Goal: Communication & Community: Share content

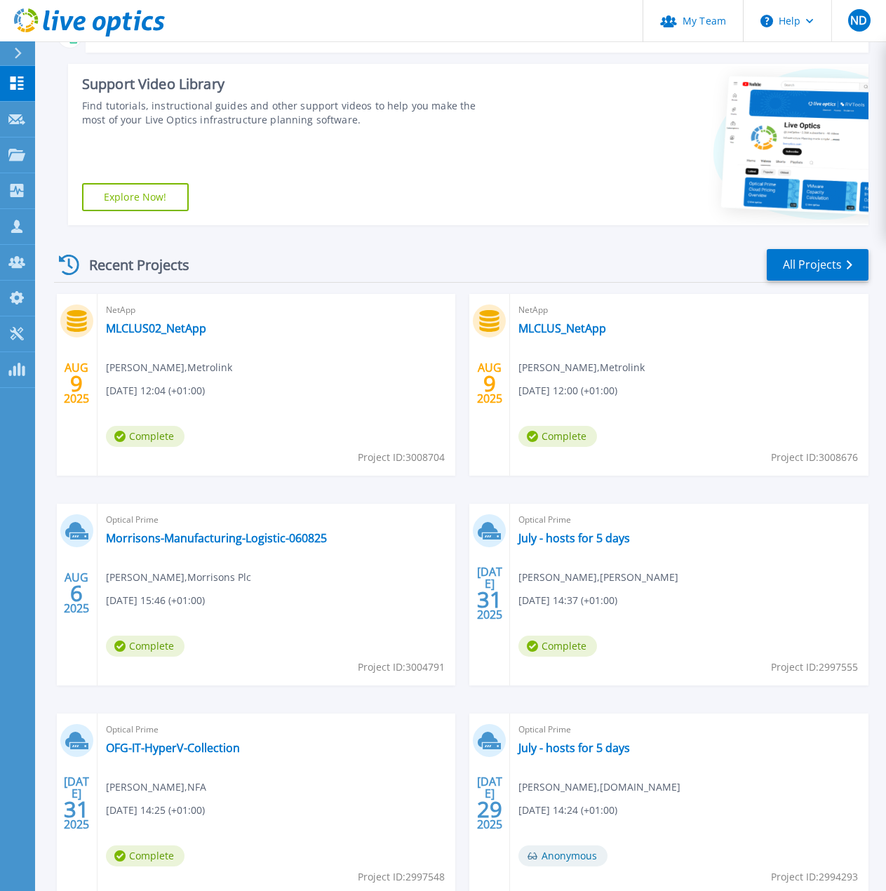
scroll to position [210, 0]
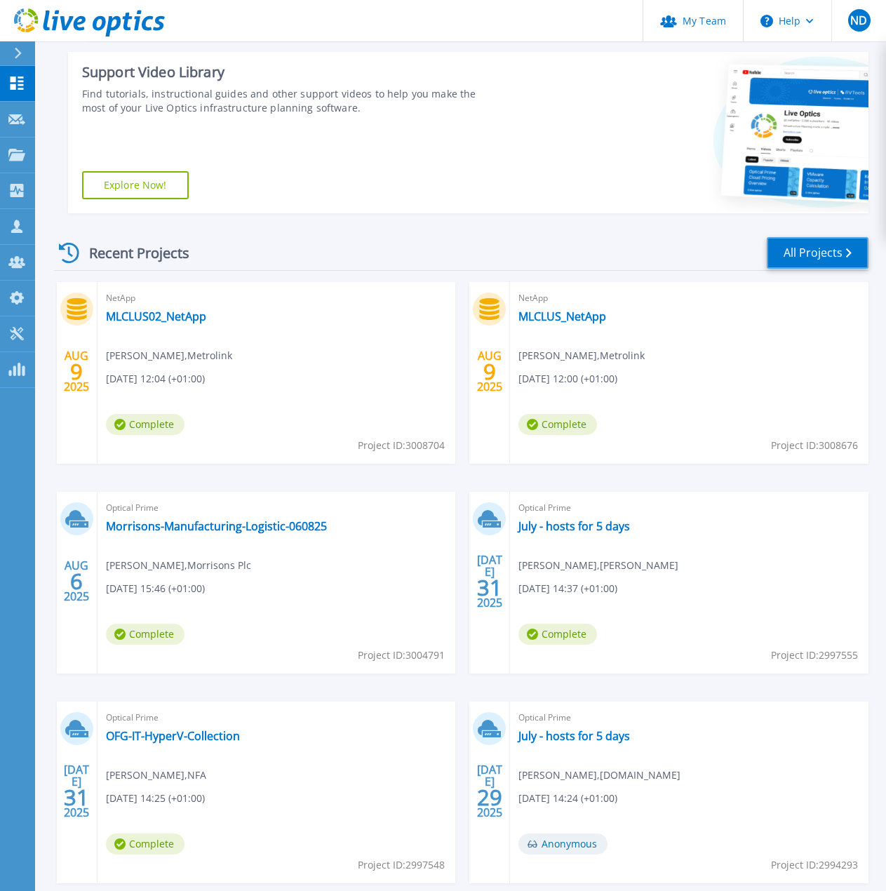
click at [821, 250] on link "All Projects" at bounding box center [818, 253] width 102 height 32
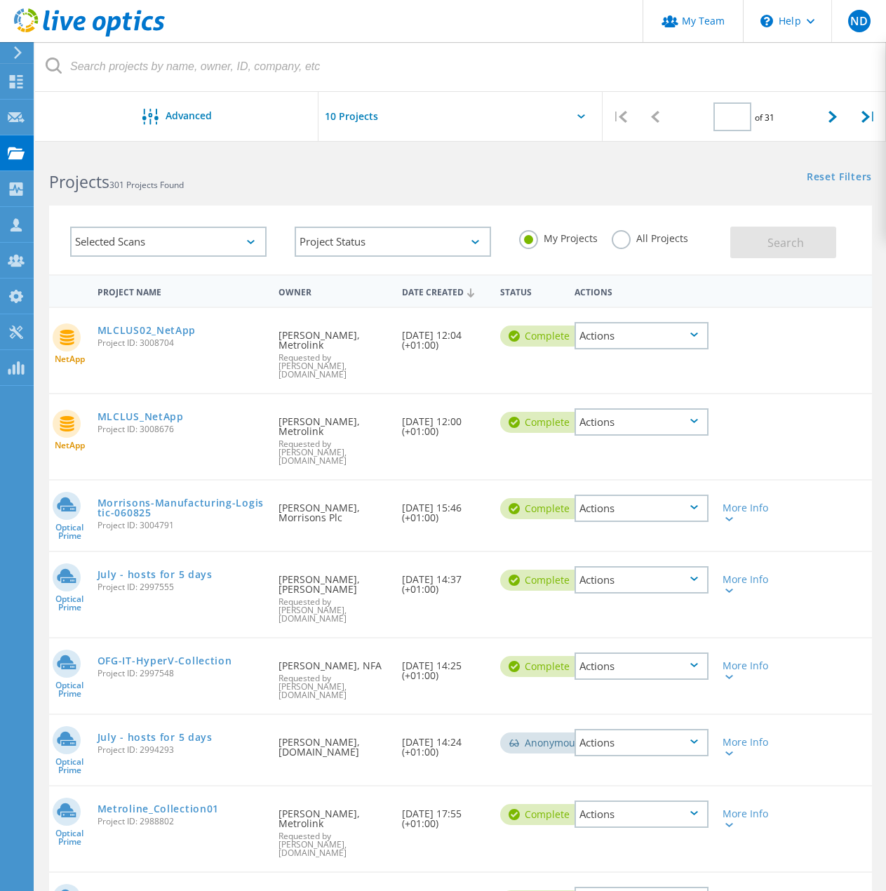
type input "1"
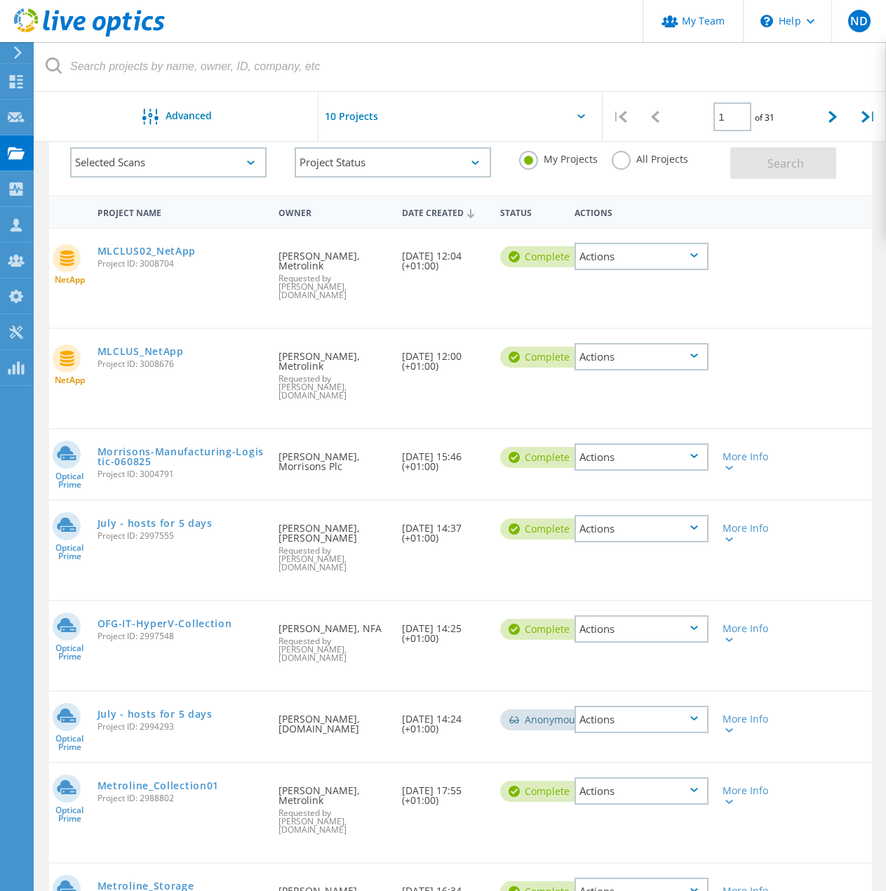
scroll to position [140, 0]
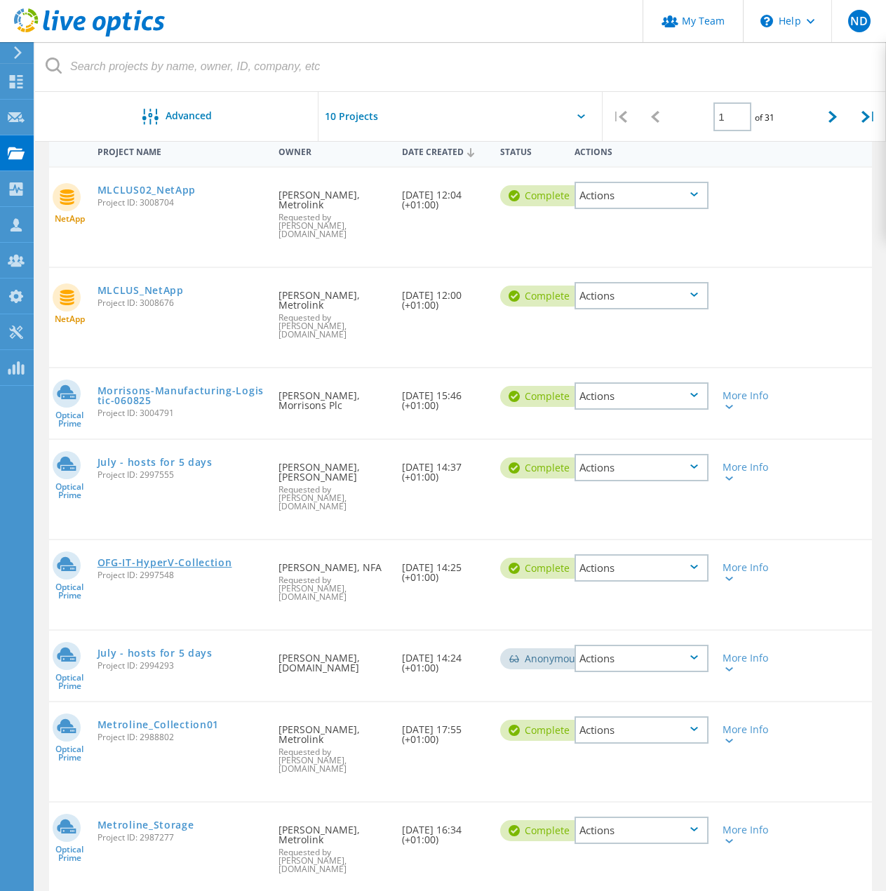
click at [189, 558] on link "OFG-IT-HyperV-Collection" at bounding box center [164, 563] width 135 height 10
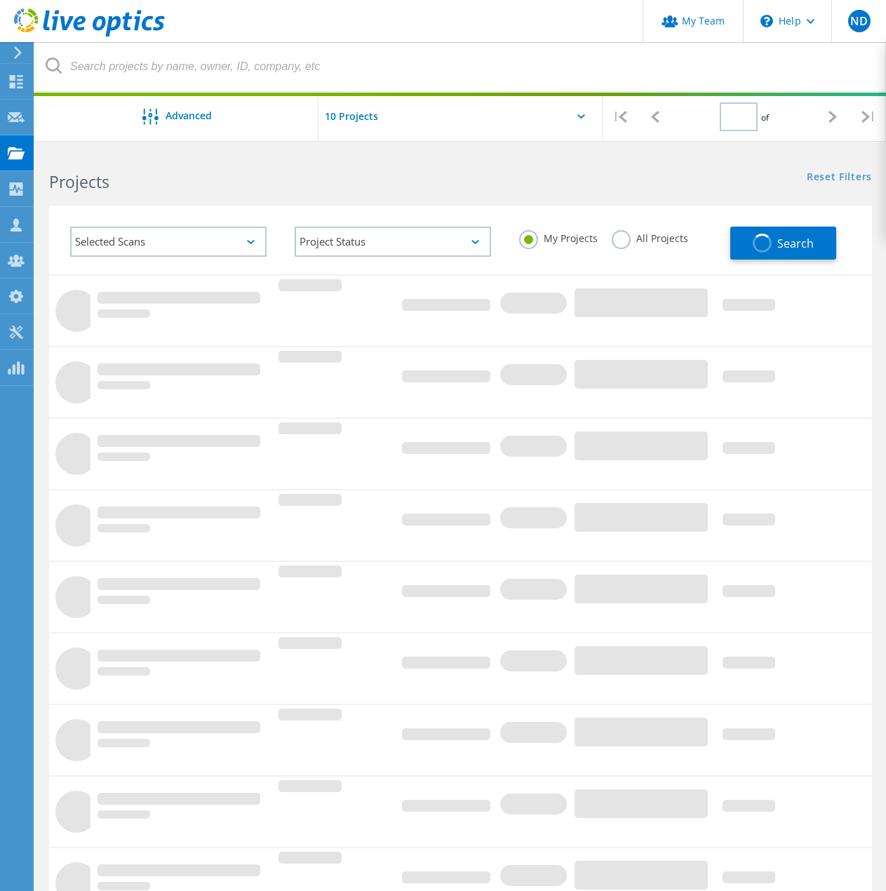
type input "1"
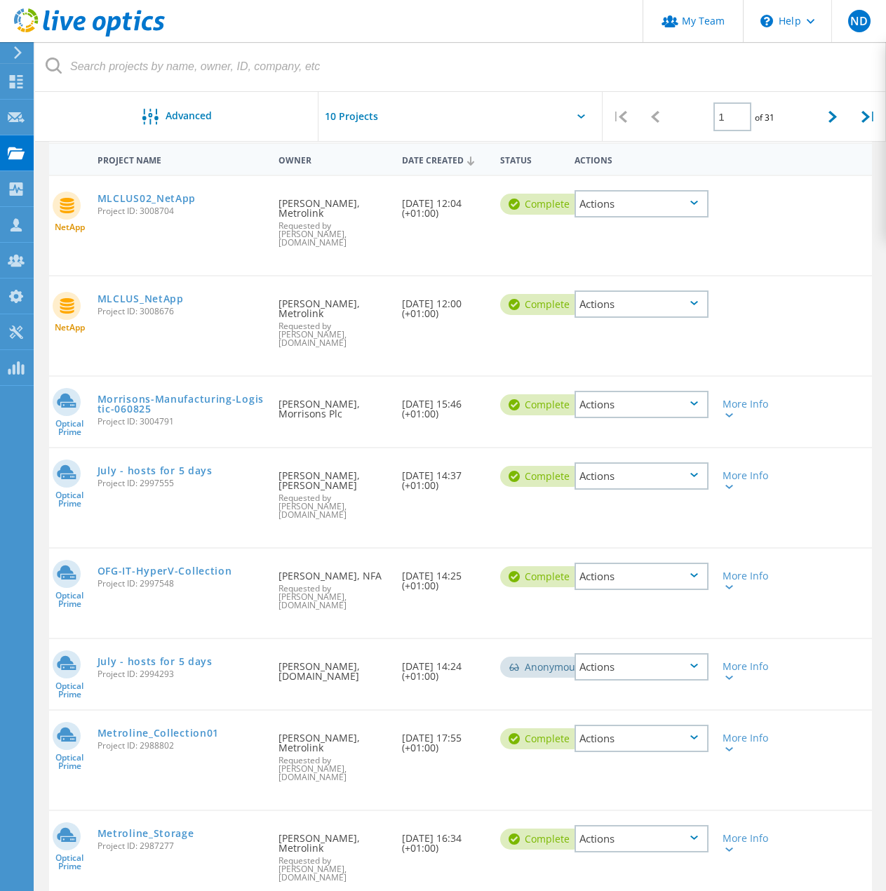
scroll to position [140, 0]
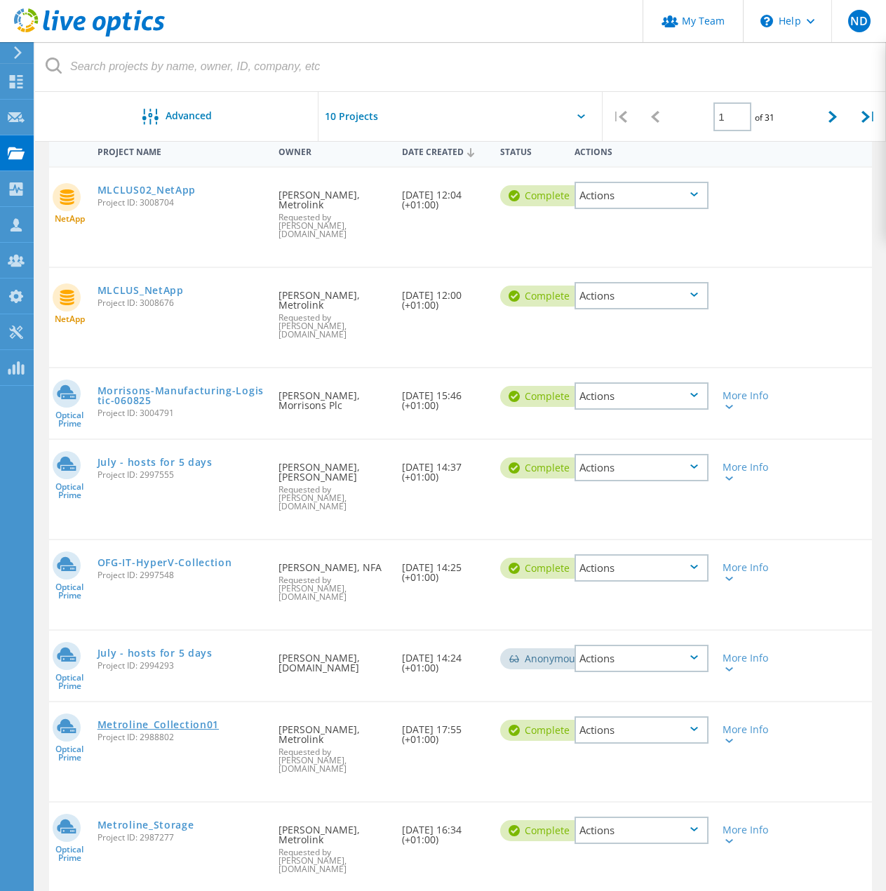
click at [180, 720] on link "Metroline_Collection01" at bounding box center [157, 725] width 121 height 10
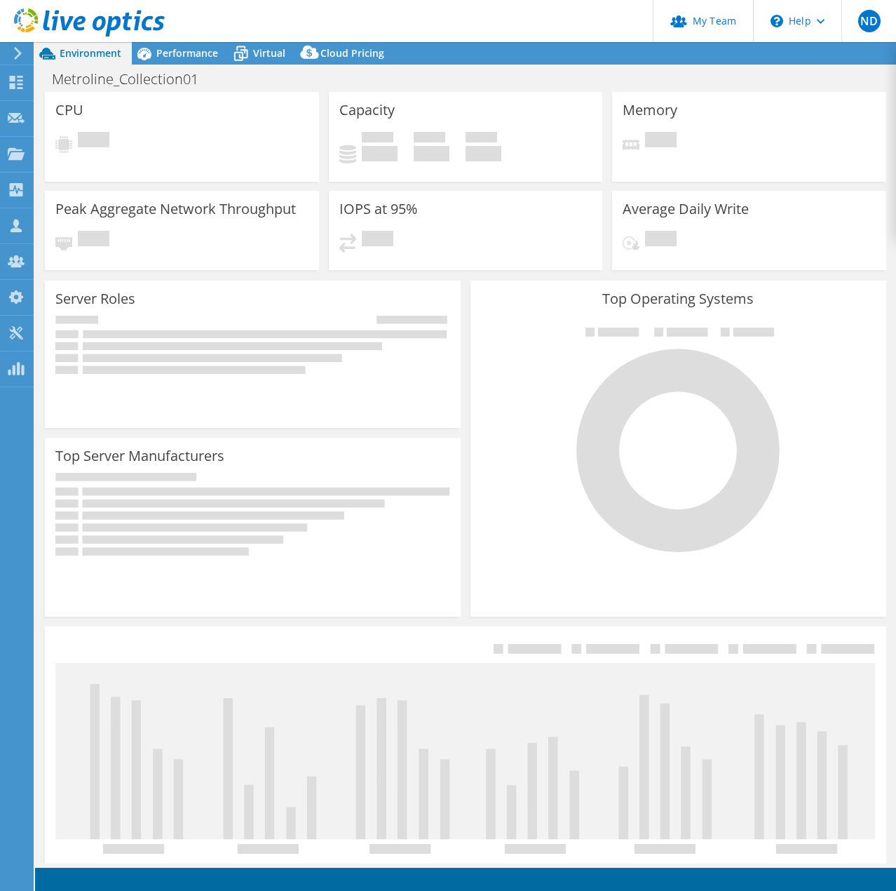
select select "EULondon"
select select "GBP"
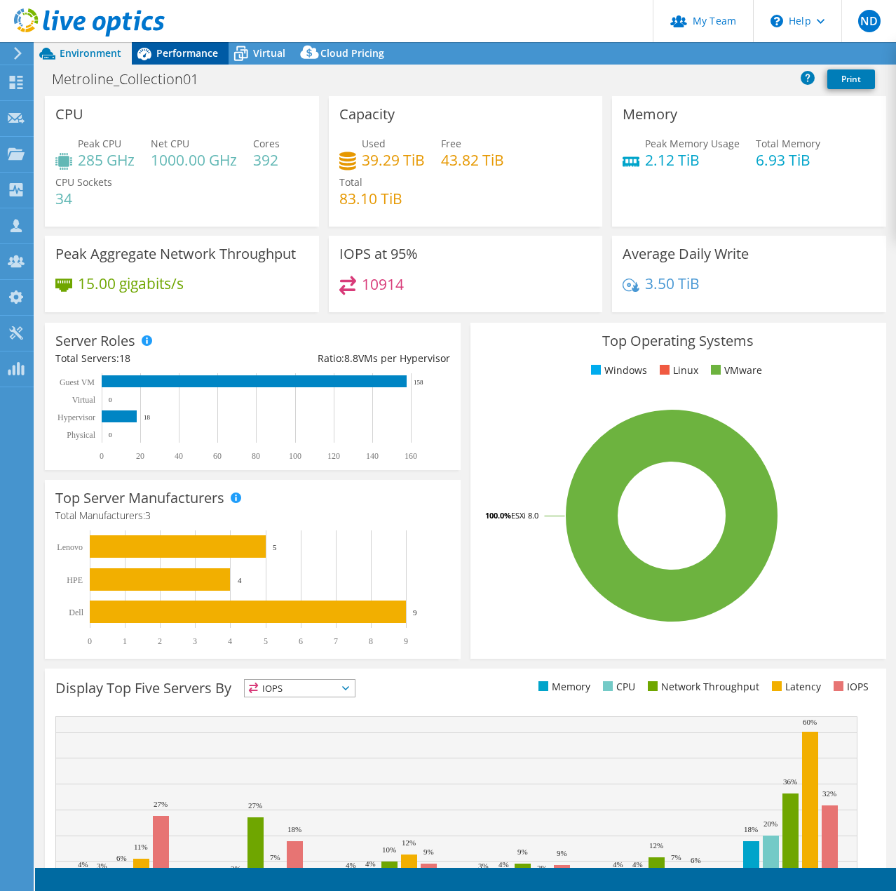
click at [200, 48] on span "Performance" at bounding box center [187, 52] width 62 height 13
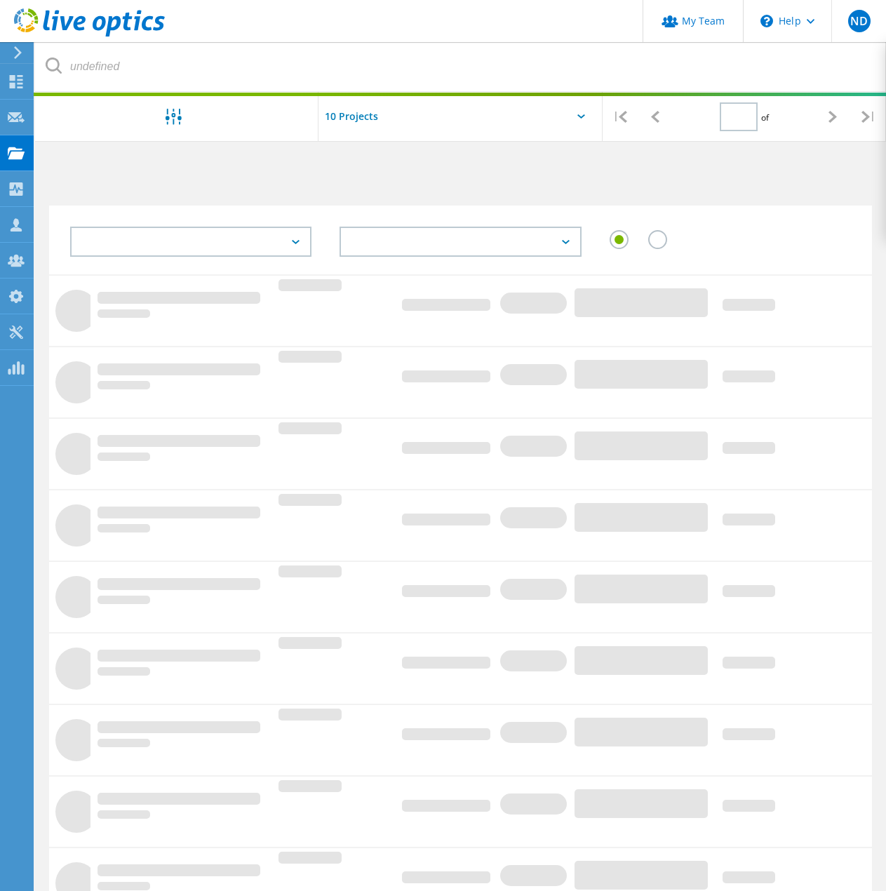
type input "1"
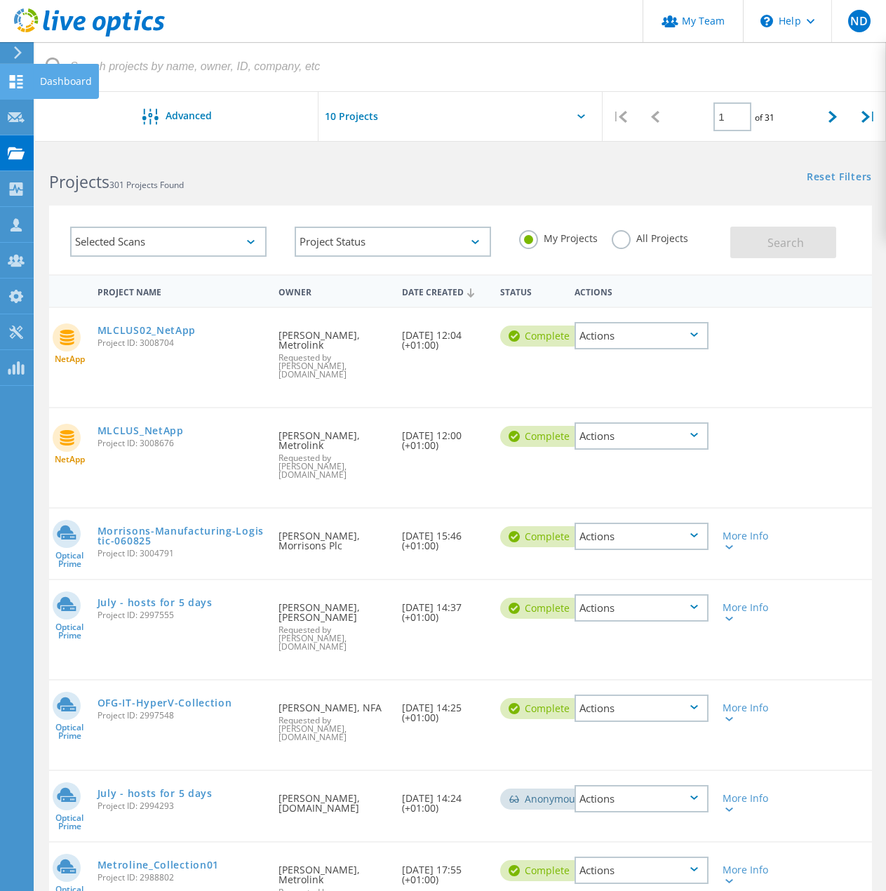
click at [21, 79] on use at bounding box center [16, 81] width 13 height 13
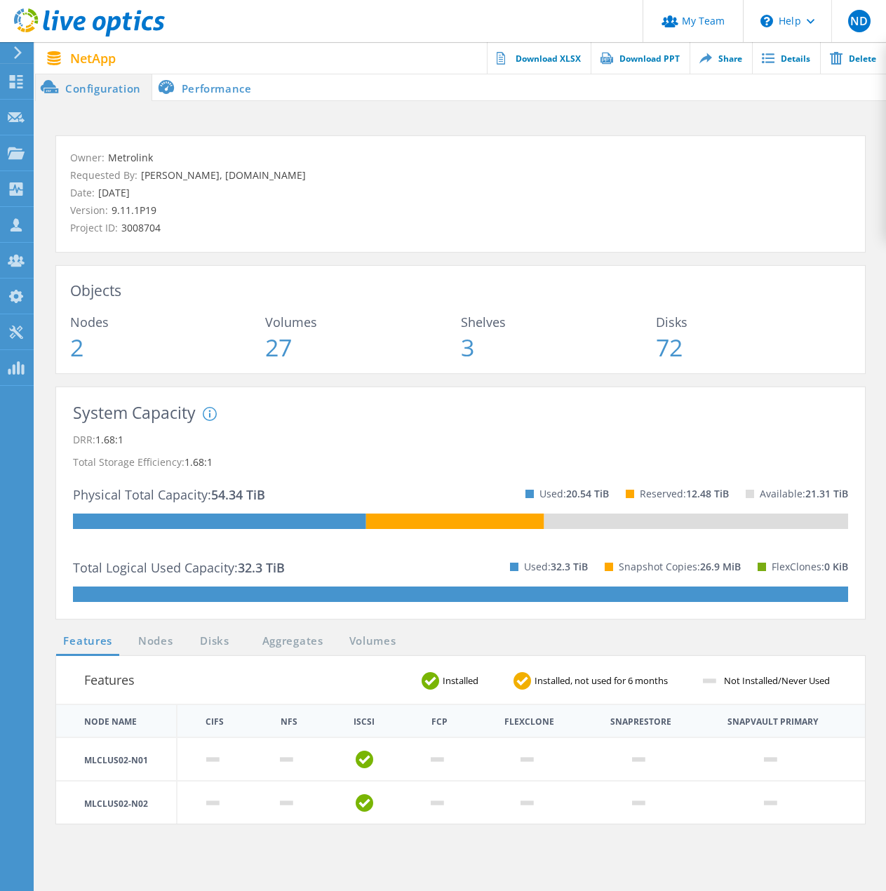
click at [371, 24] on header "My Team \n Help Explore Helpful Articles Contact Support ND Partner Team Admin …" at bounding box center [443, 21] width 886 height 42
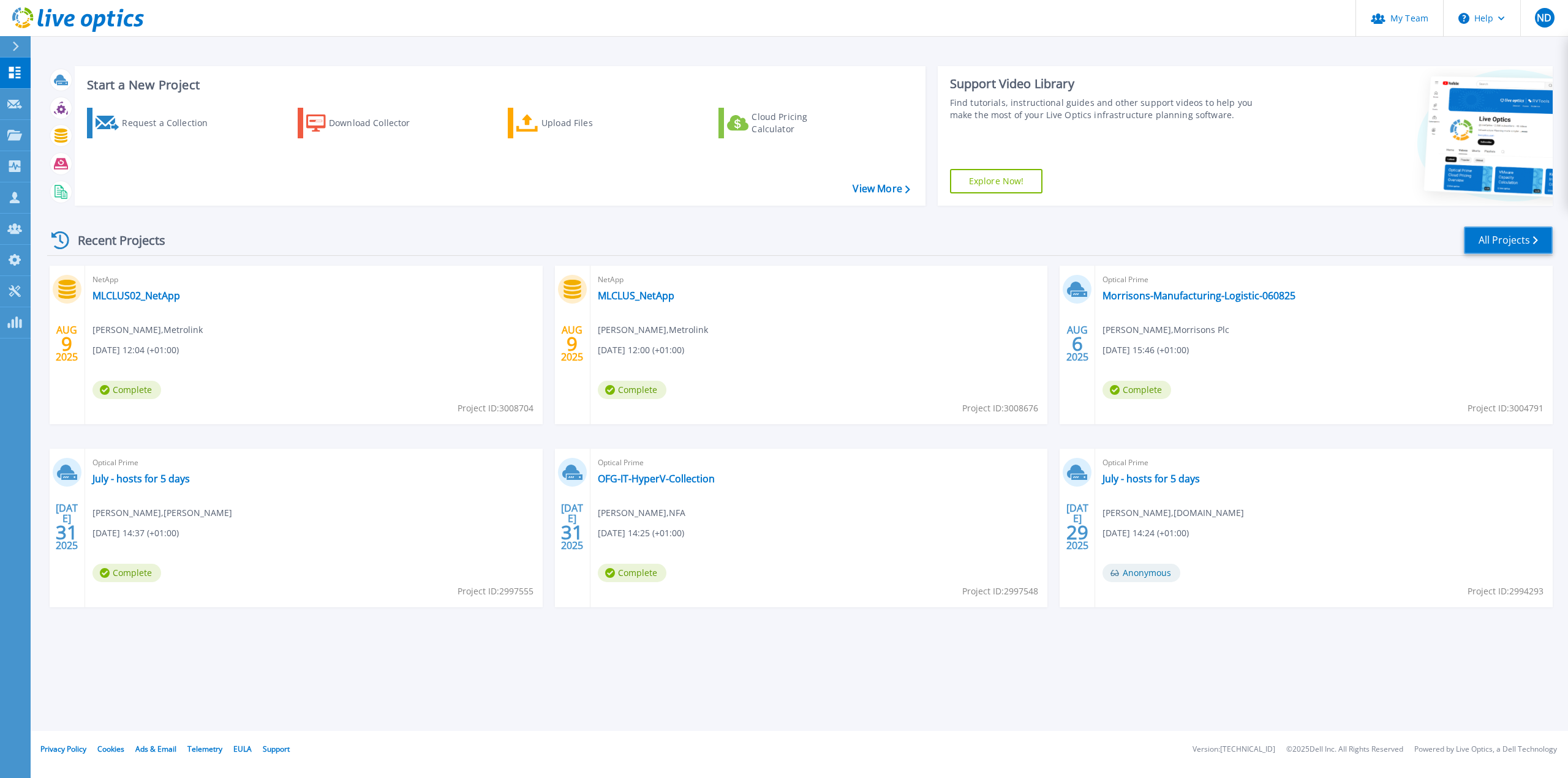
click at [783, 242] on link "All Projects" at bounding box center [1509, 241] width 89 height 28
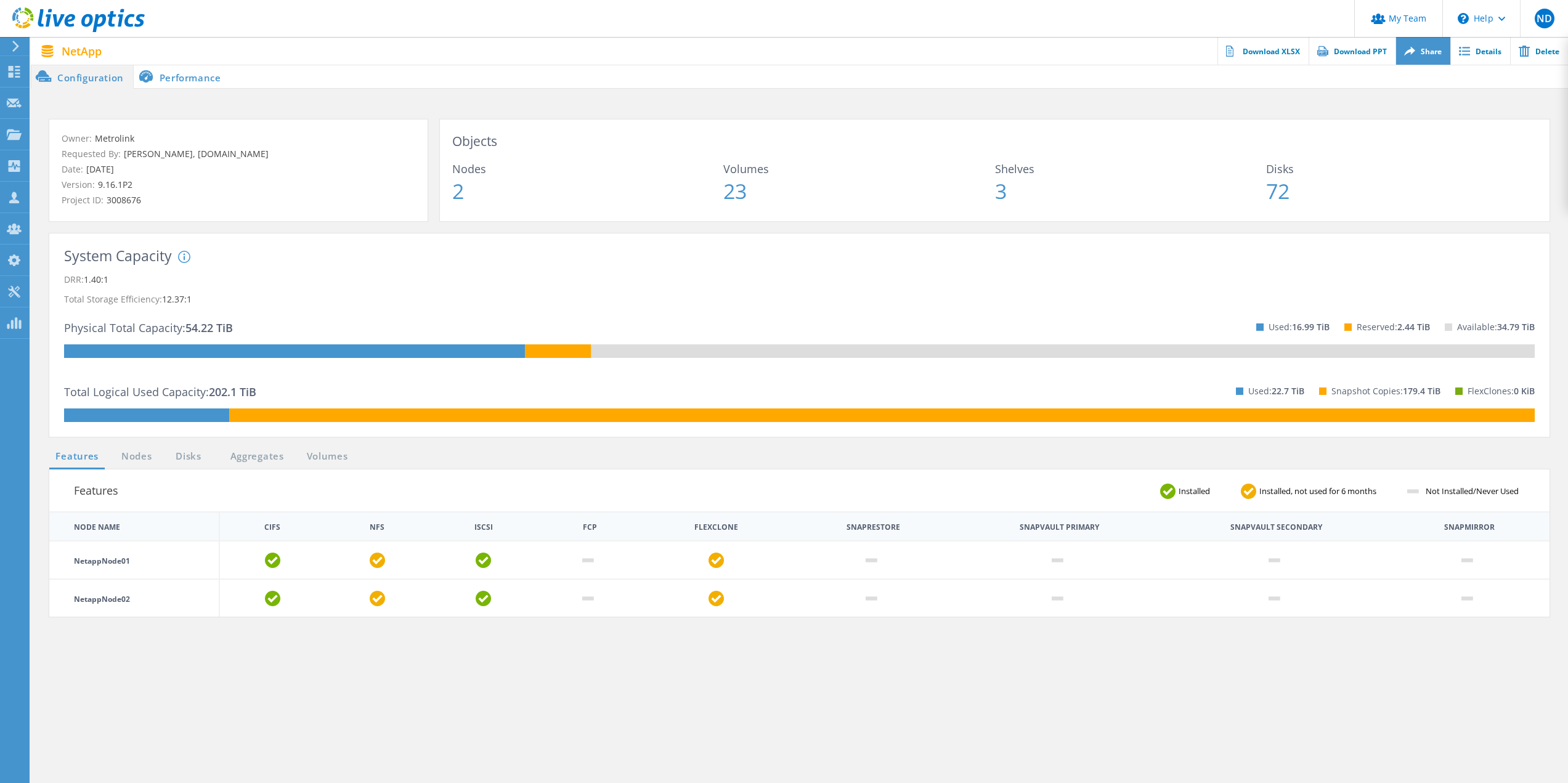
click at [1431, 57] on link "Share" at bounding box center [1423, 51] width 54 height 28
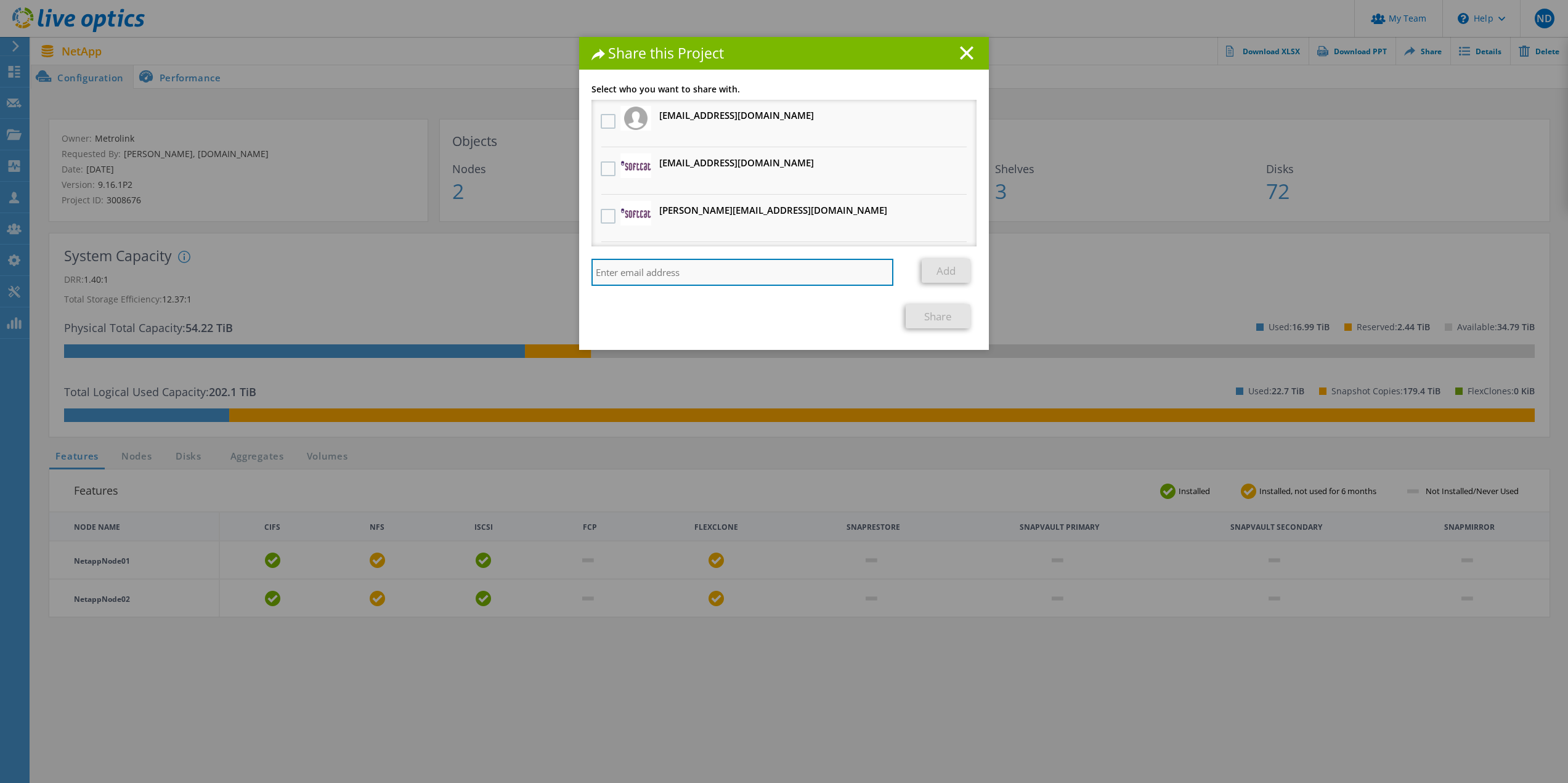
click at [641, 276] on input "search" at bounding box center [742, 272] width 302 height 27
paste input "[EMAIL_ADDRESS][DOMAIN_NAME]"
type input "[EMAIL_ADDRESS][DOMAIN_NAME]"
click at [936, 272] on link "Add" at bounding box center [945, 271] width 48 height 24
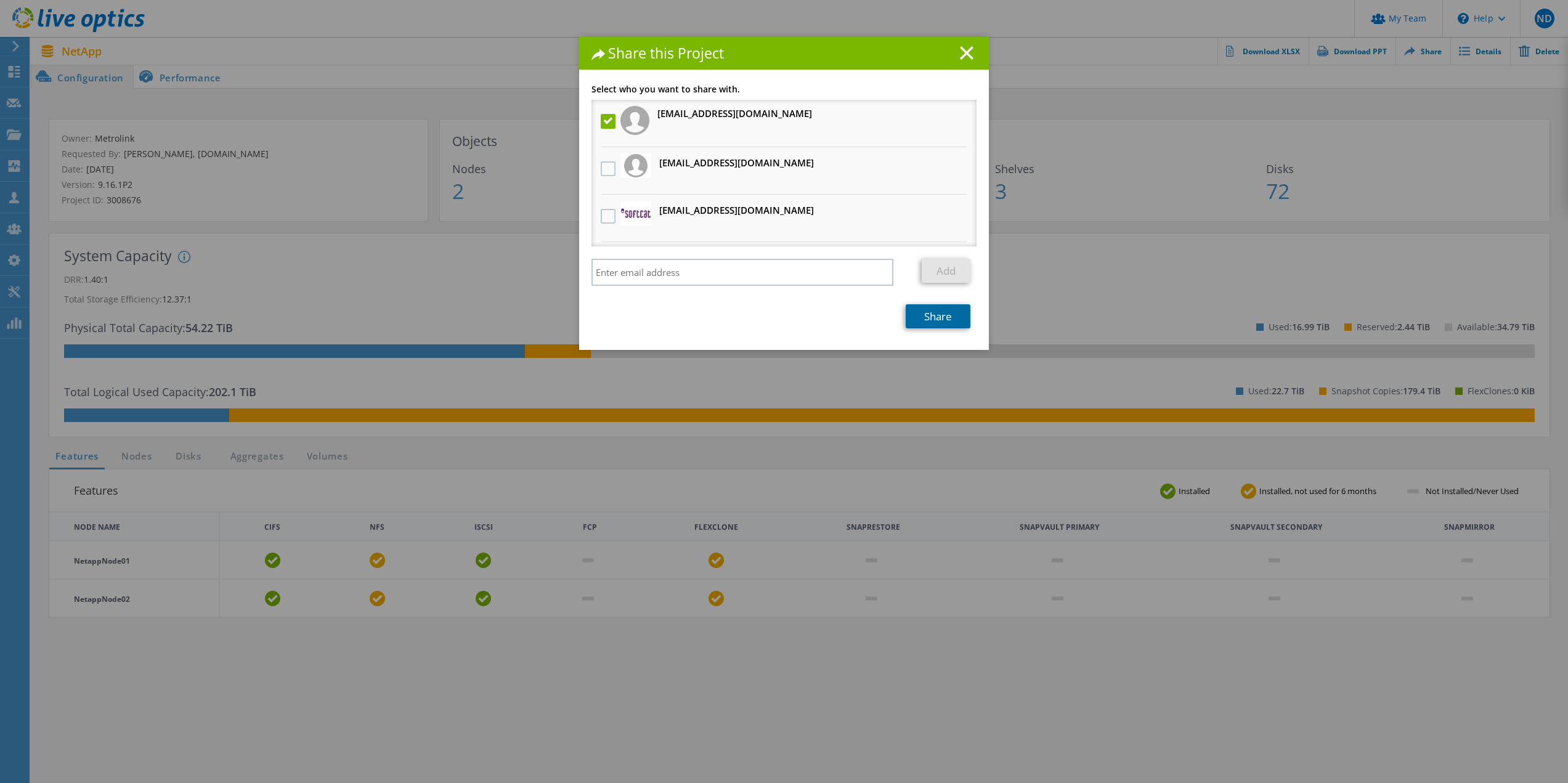
click at [948, 319] on link "Share" at bounding box center [938, 315] width 65 height 24
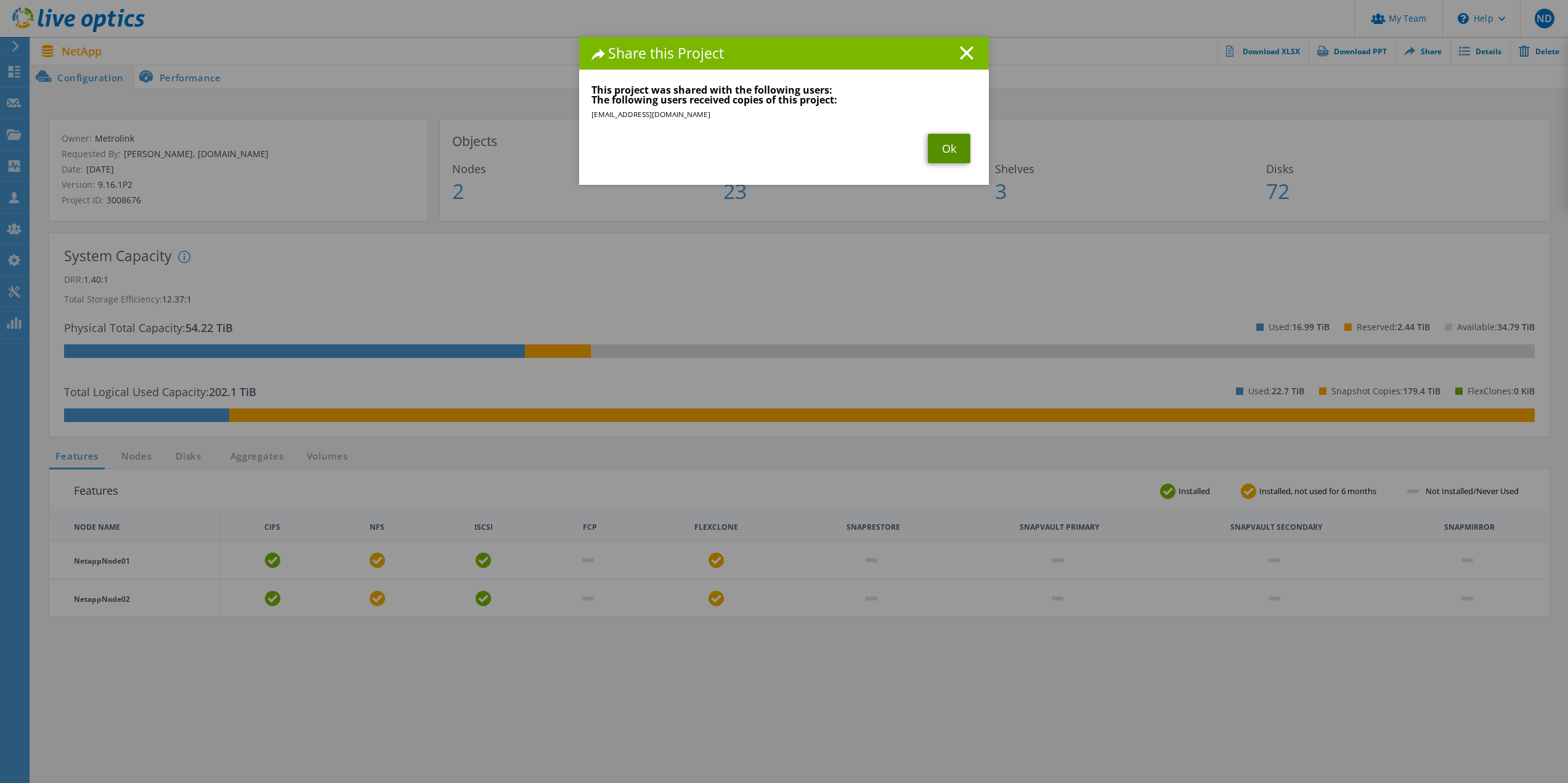
click at [943, 146] on link "Ok" at bounding box center [949, 149] width 42 height 30
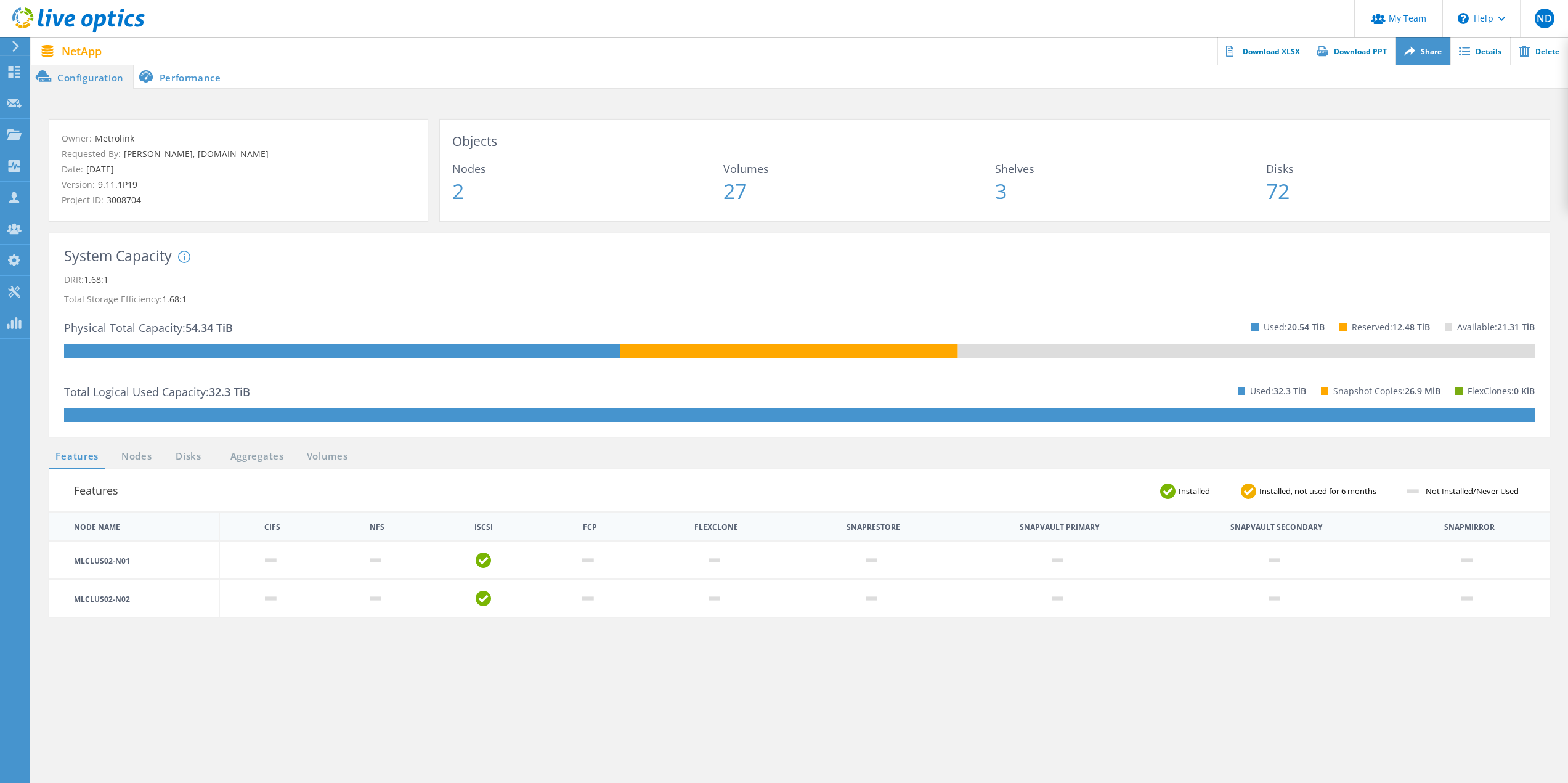
click at [1432, 58] on link "Share" at bounding box center [1423, 51] width 54 height 28
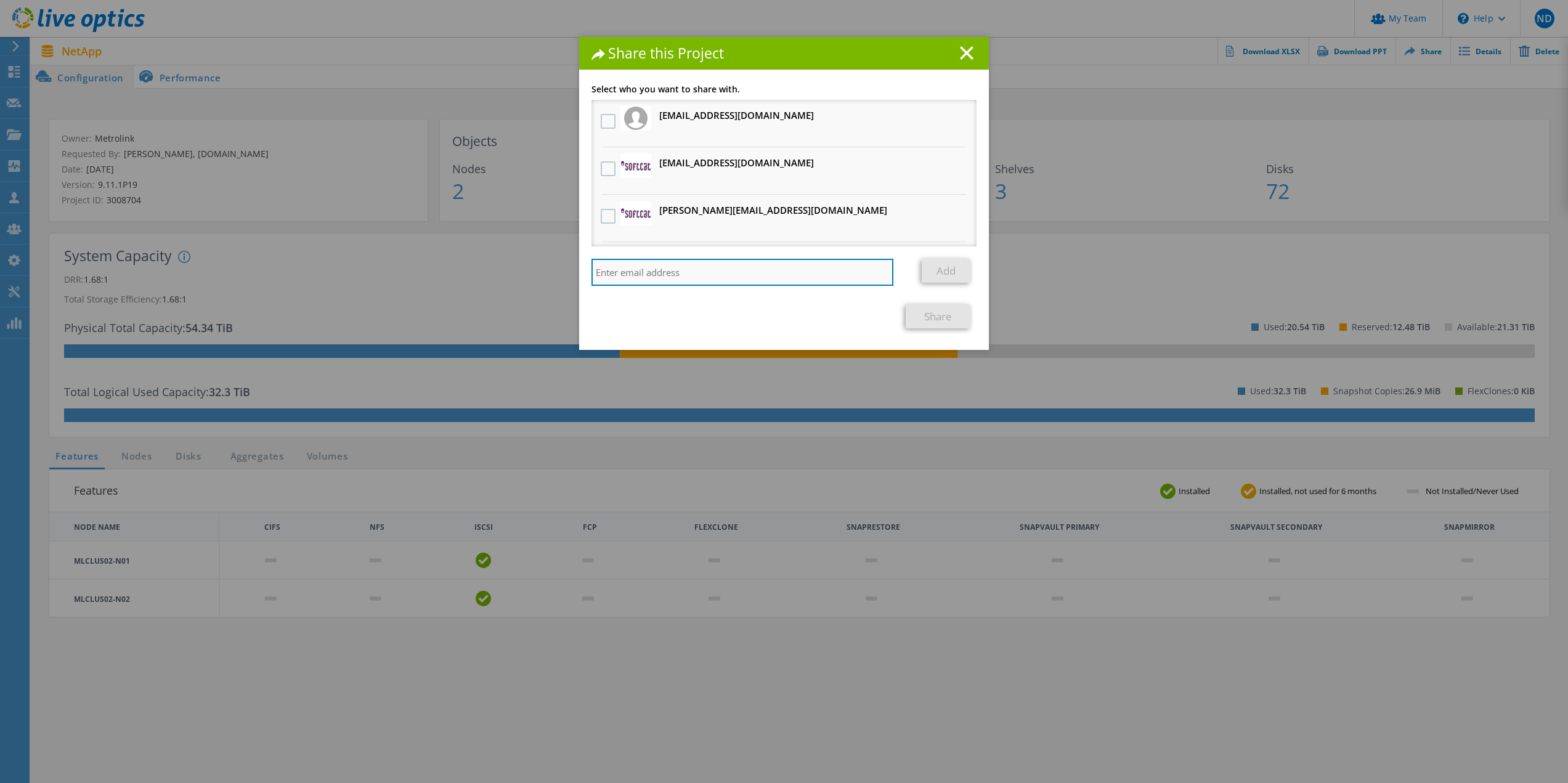
click at [634, 273] on input "search" at bounding box center [742, 272] width 302 height 27
paste input "[EMAIL_ADDRESS][DOMAIN_NAME]"
type input "[EMAIL_ADDRESS][DOMAIN_NAME]"
click at [948, 265] on link "Add" at bounding box center [945, 271] width 48 height 24
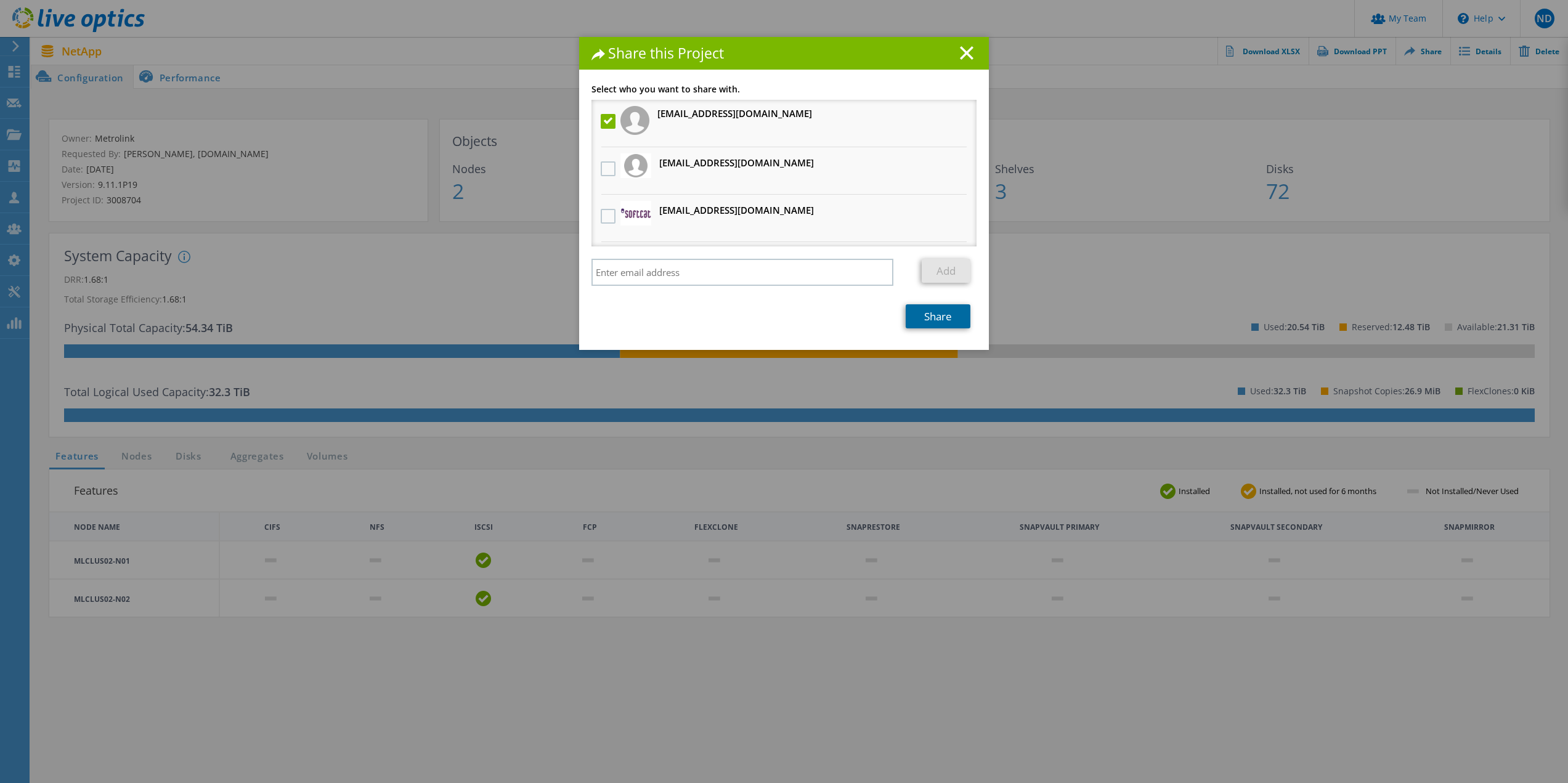
click at [934, 319] on link "Share" at bounding box center [938, 315] width 65 height 24
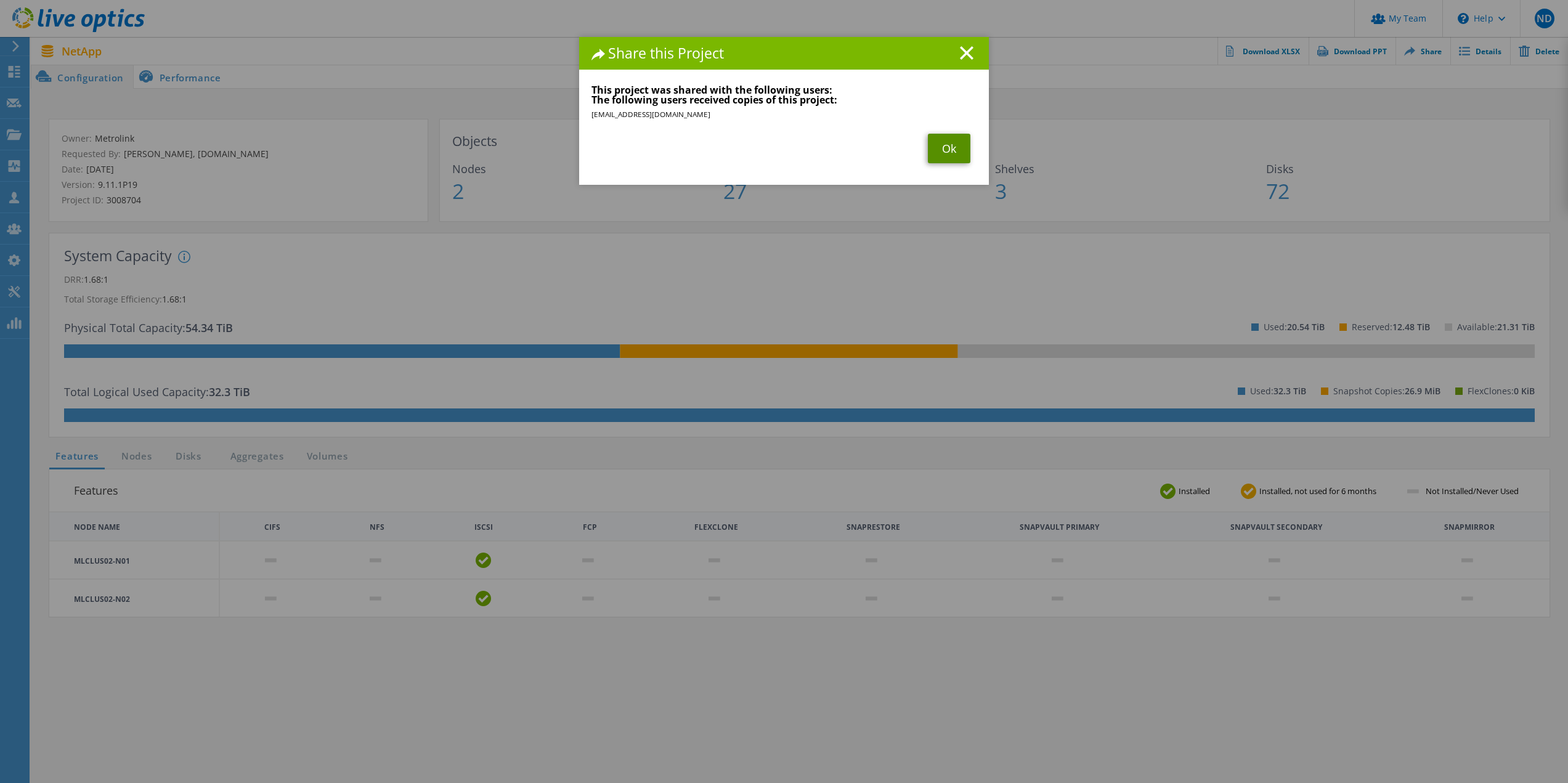
click at [928, 142] on link "Ok" at bounding box center [949, 149] width 42 height 30
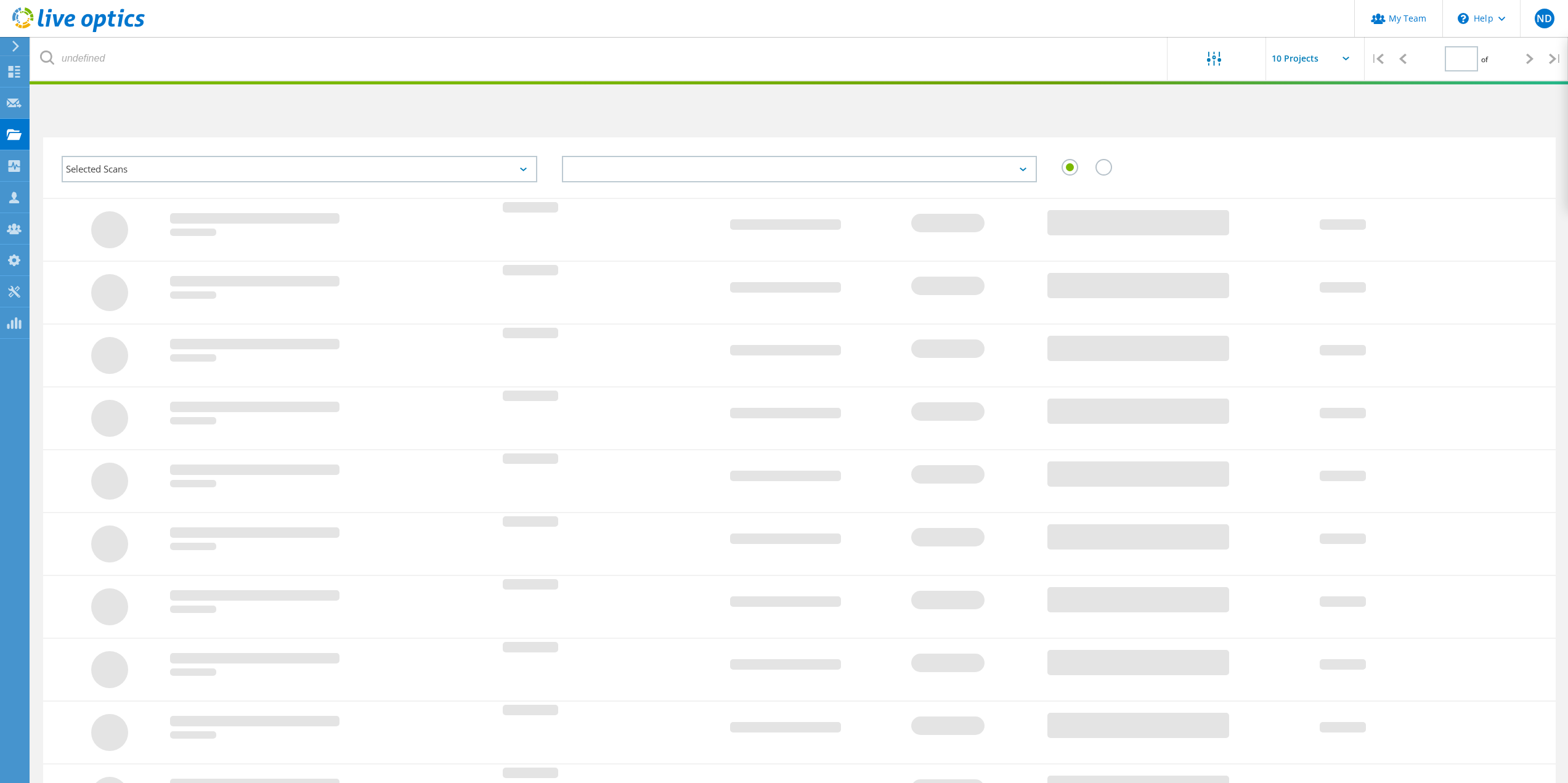
type input "1"
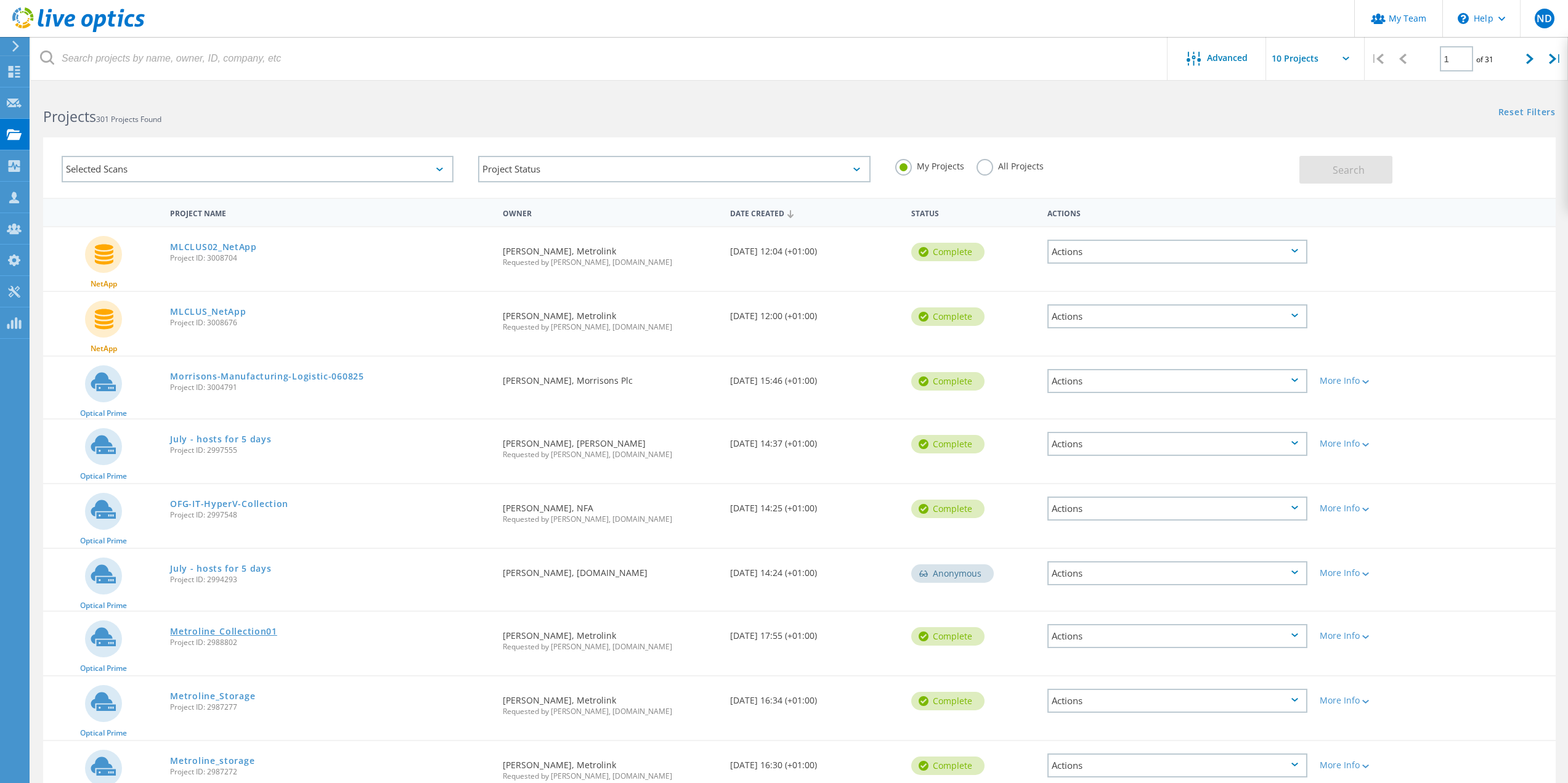
click at [270, 633] on link "Metroline_Collection01" at bounding box center [223, 632] width 106 height 9
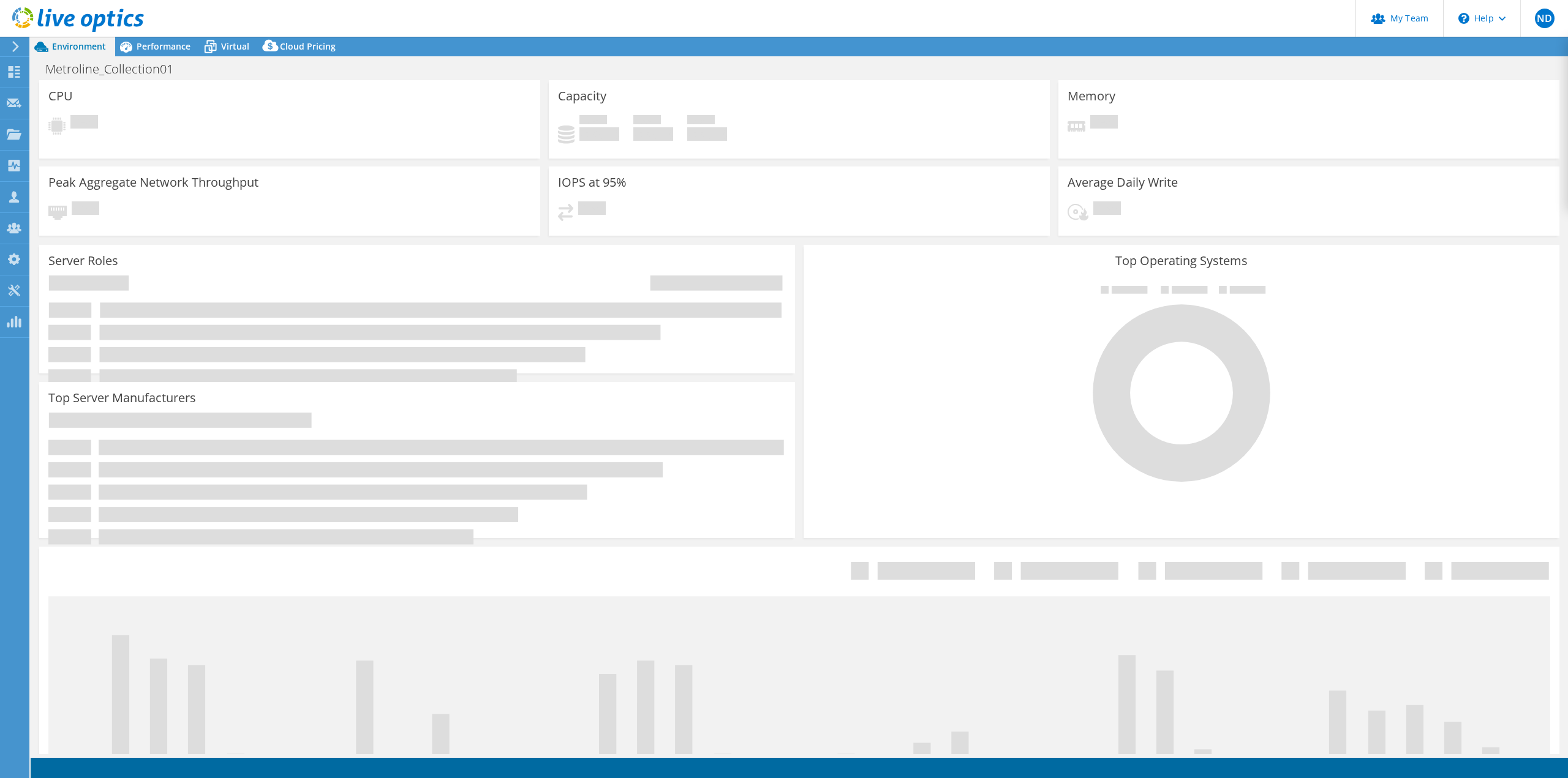
select select "EULondon"
select select "GBP"
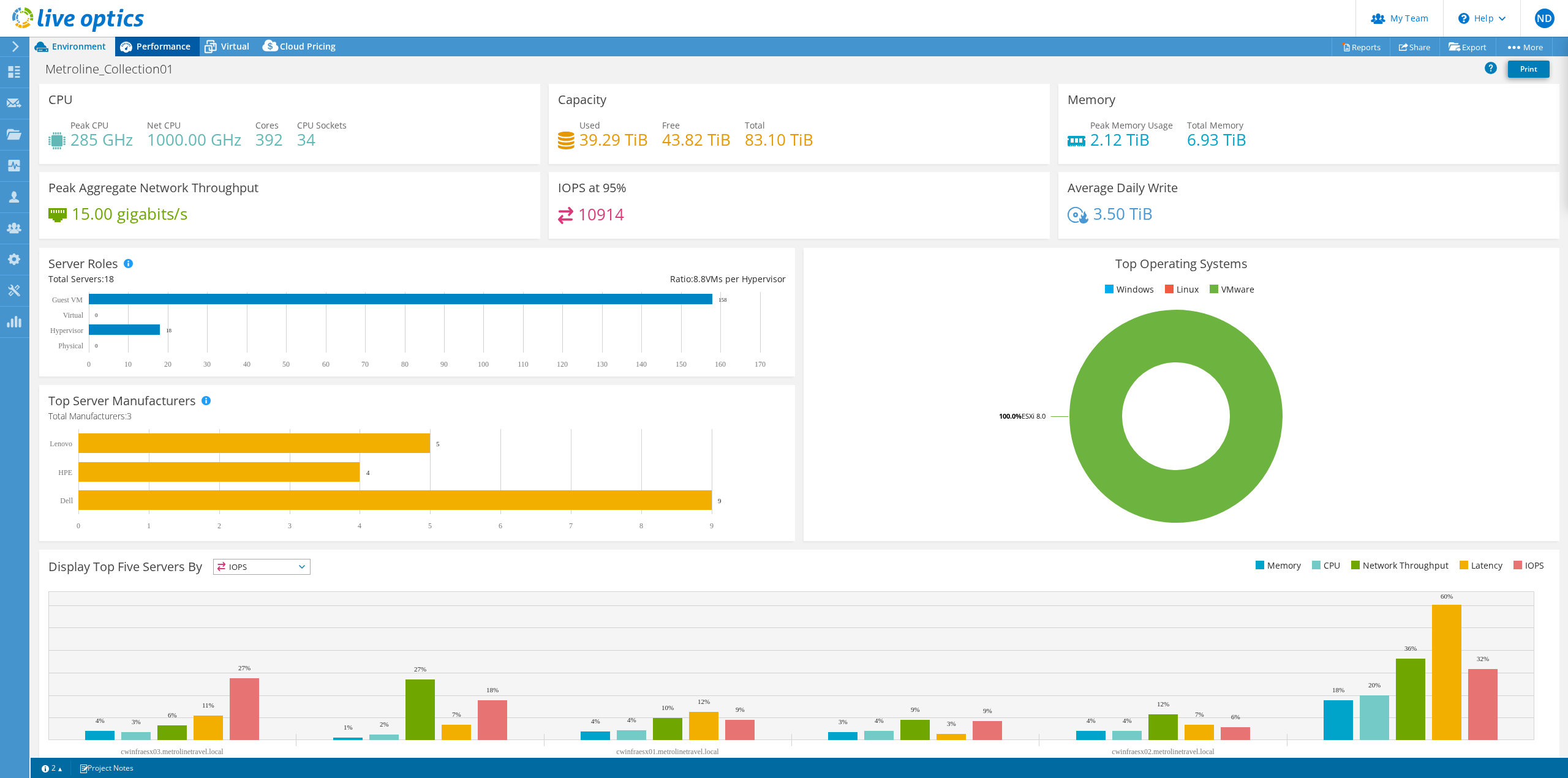
click at [147, 46] on span "Performance" at bounding box center [163, 45] width 54 height 11
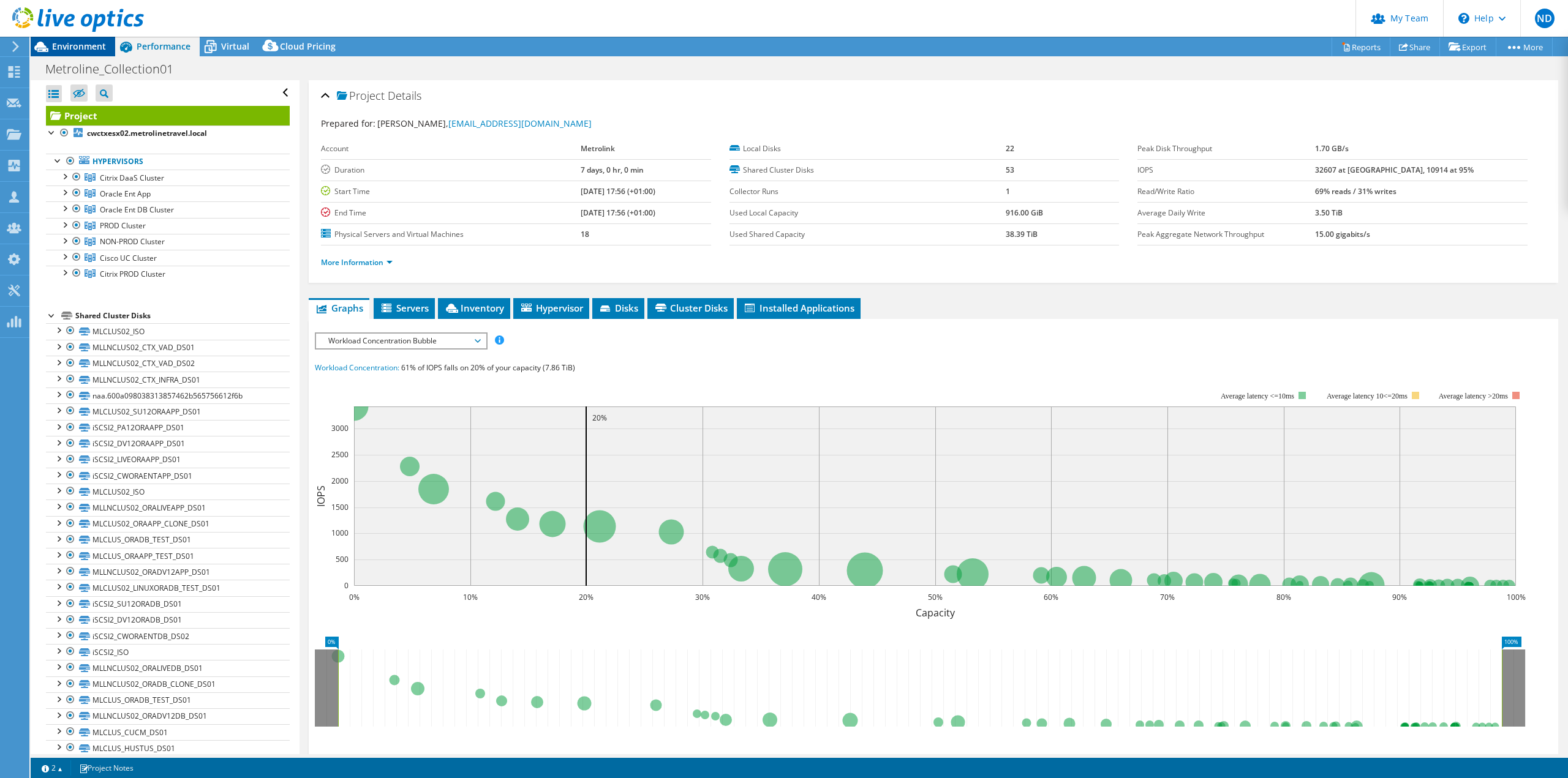
click at [100, 48] on span "Environment" at bounding box center [79, 45] width 54 height 11
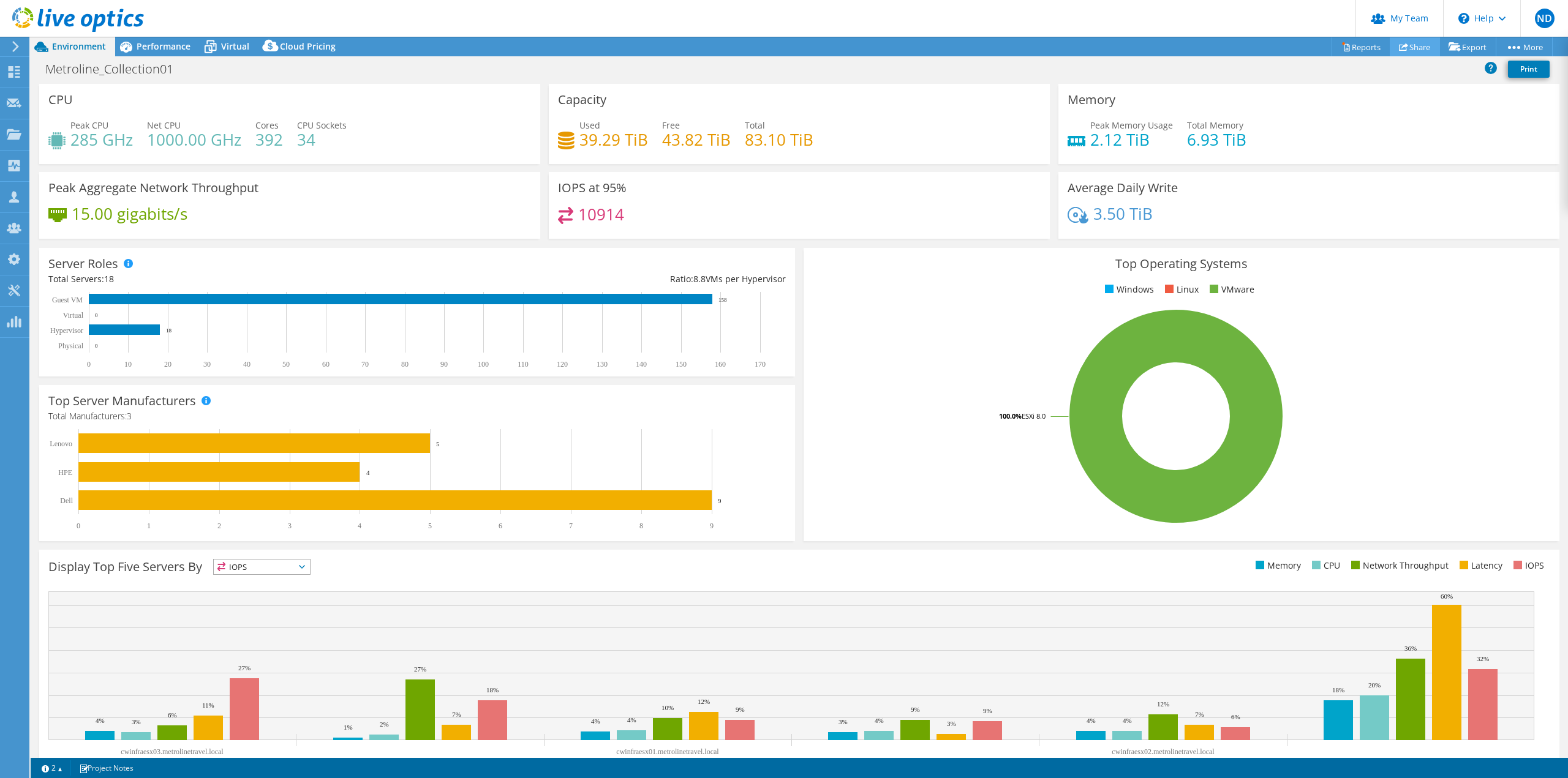
click at [1413, 52] on link "Share" at bounding box center [1415, 47] width 51 height 19
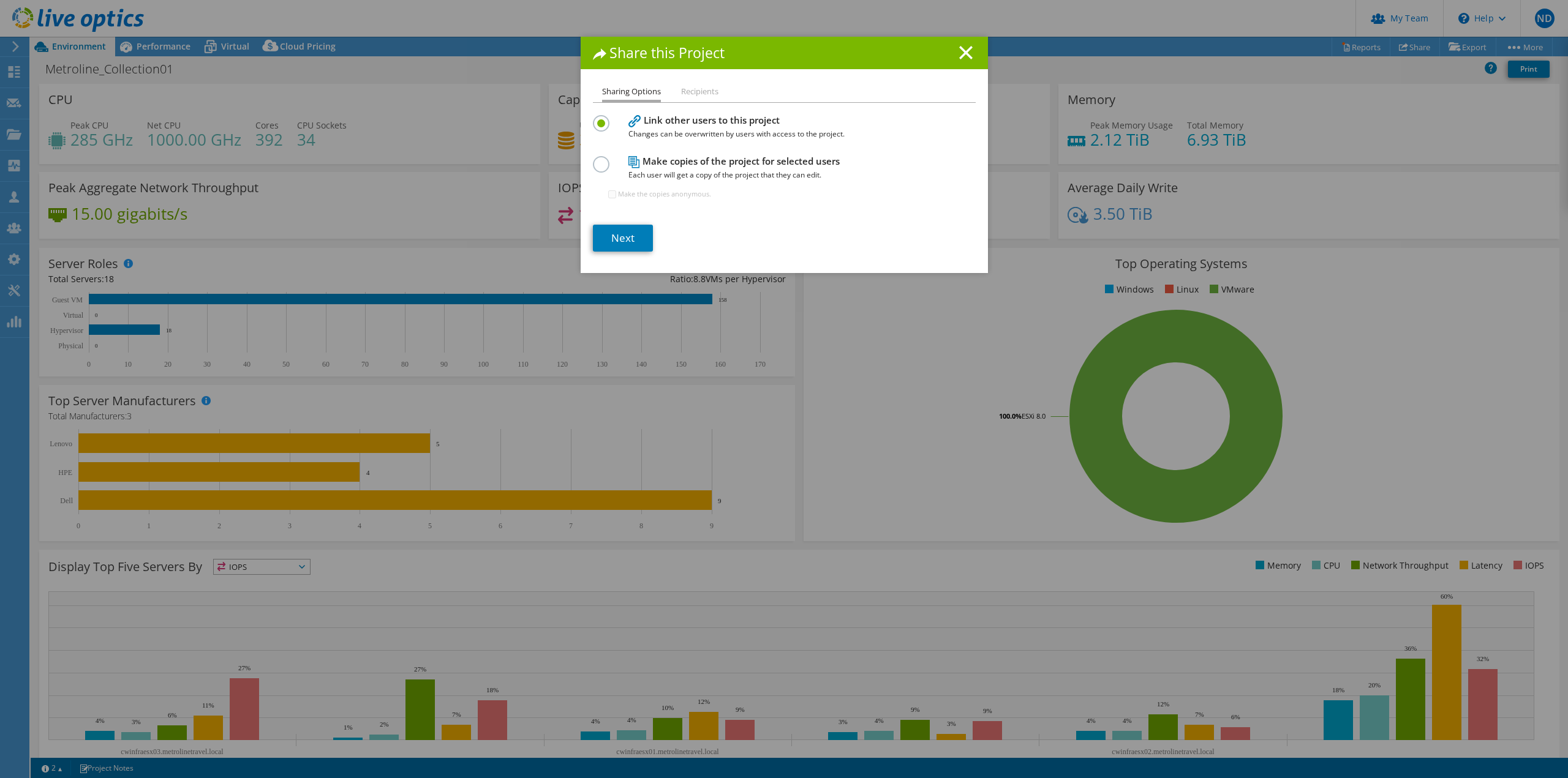
click at [598, 159] on label at bounding box center [604, 158] width 22 height 3
click at [0, 0] on input "radio" at bounding box center [0, 0] width 0 height 0
click at [620, 238] on link "Next" at bounding box center [623, 238] width 60 height 27
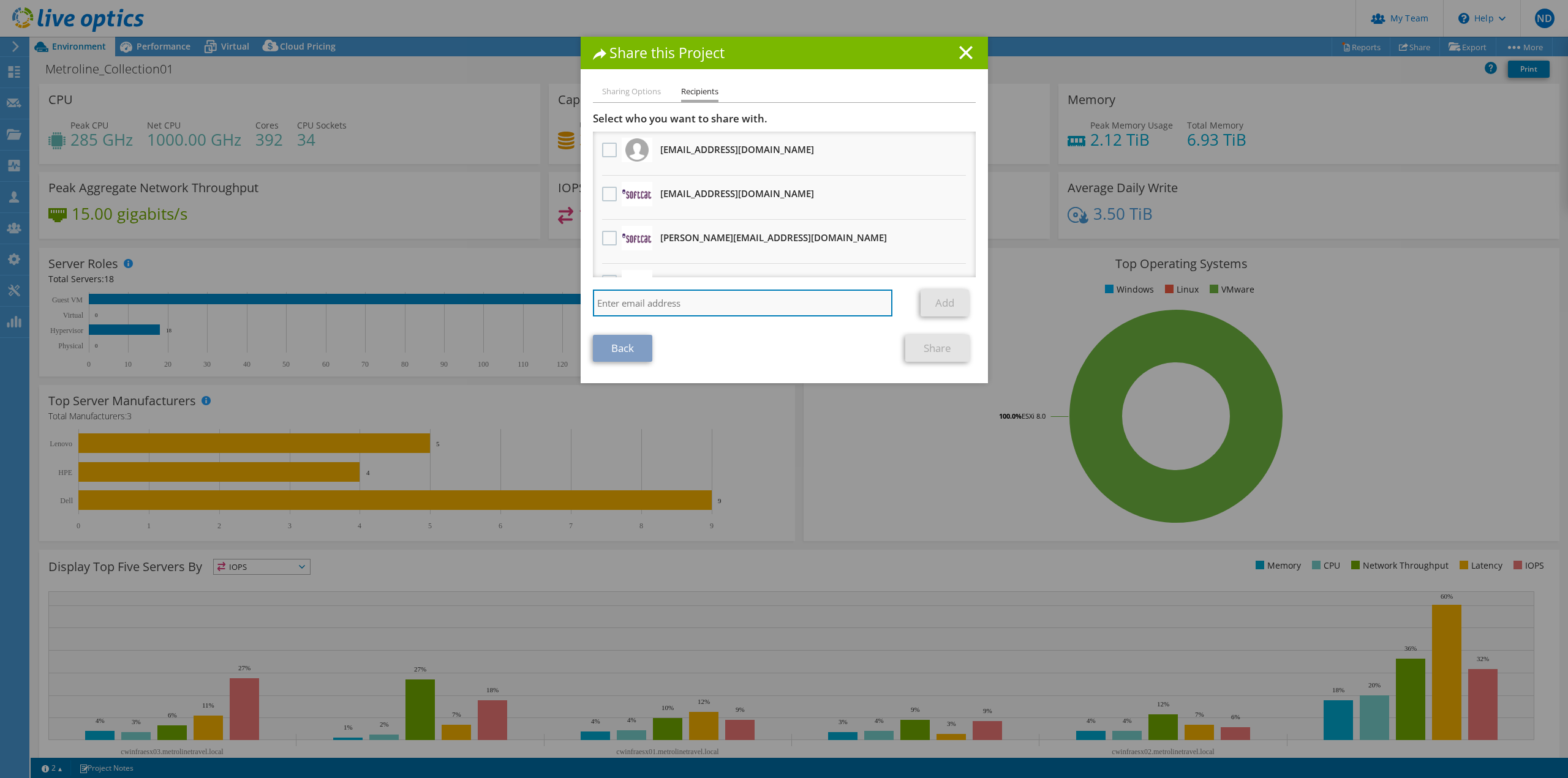
click at [632, 305] on input "search" at bounding box center [743, 303] width 300 height 27
paste input "didem.yildiz@dell.com"
type input "didem.yildiz@dell.com"
click at [947, 306] on link "Add" at bounding box center [944, 303] width 48 height 27
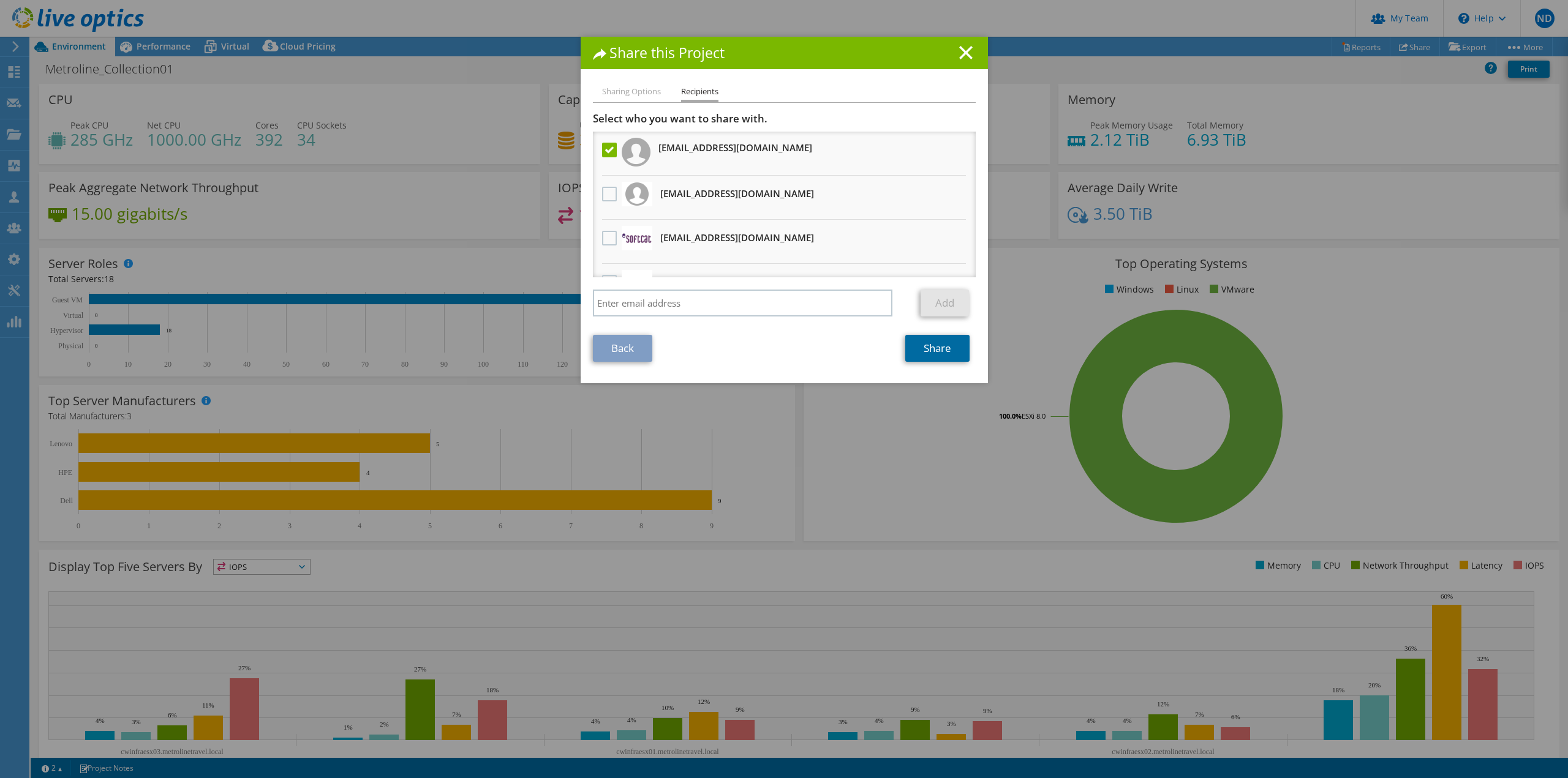
click at [928, 352] on link "Share" at bounding box center [938, 348] width 65 height 27
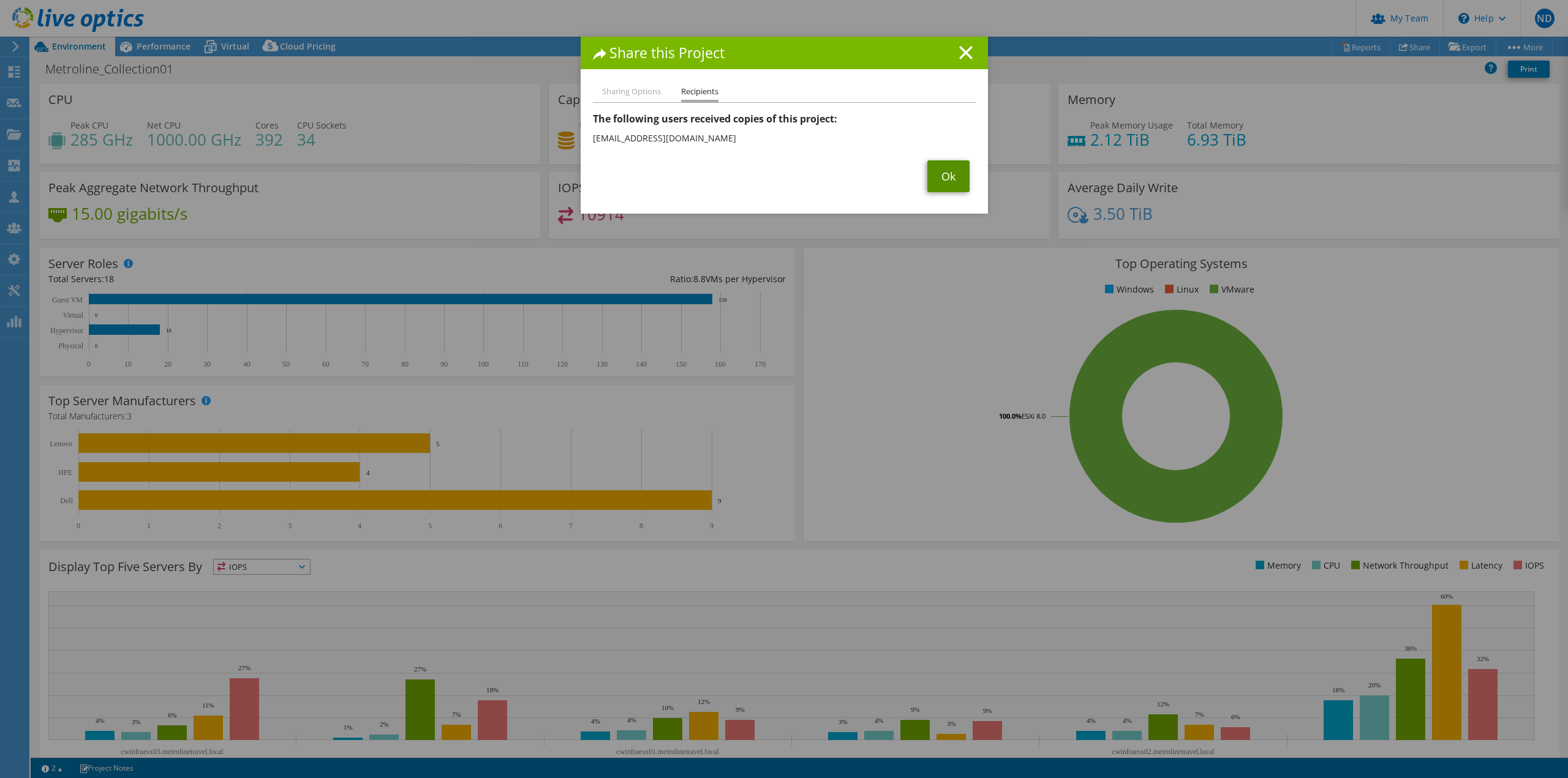
click at [945, 177] on link "Ok" at bounding box center [949, 176] width 42 height 31
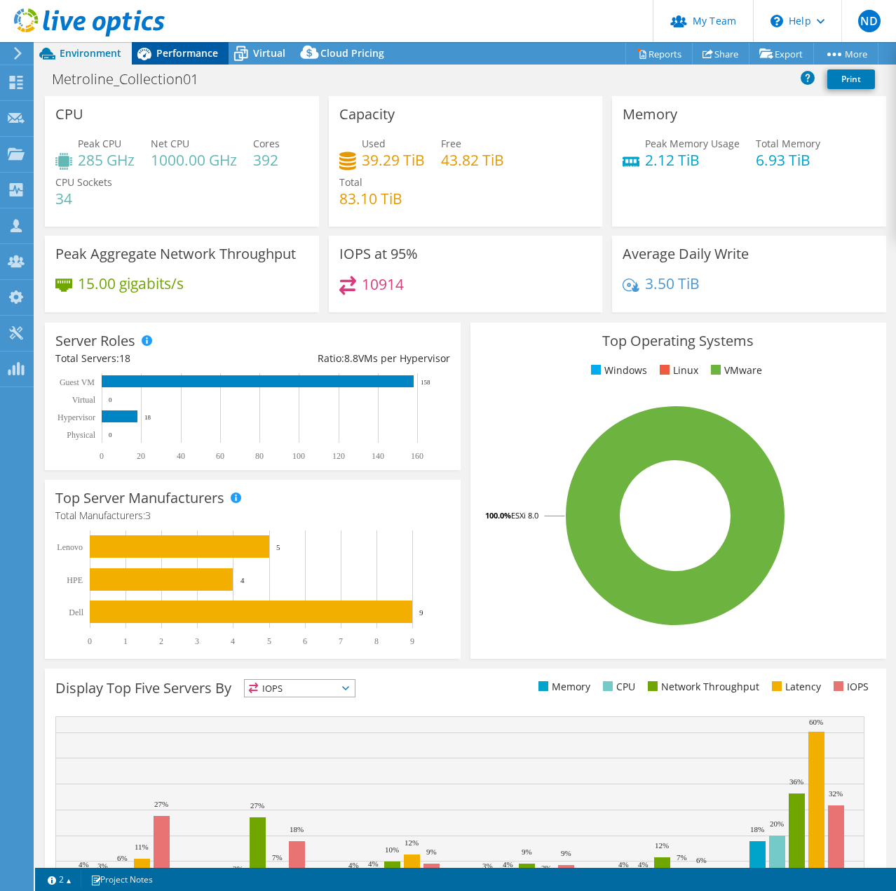
click at [187, 43] on div "Performance" at bounding box center [180, 53] width 97 height 22
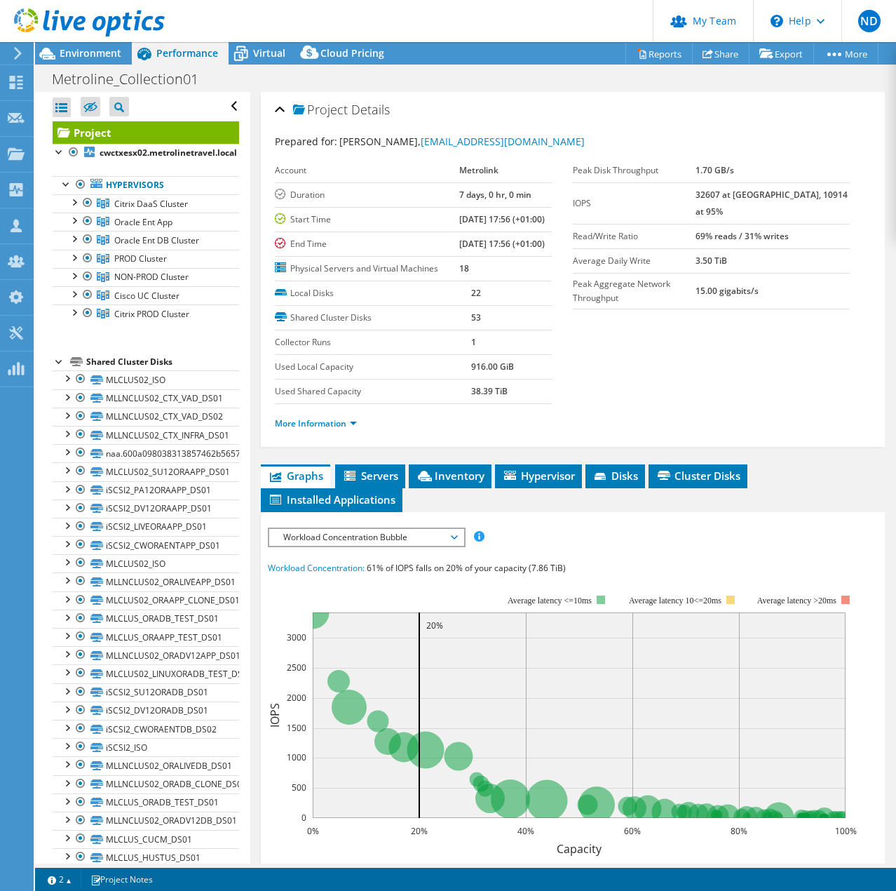
click at [759, 443] on section "Prepared for: Dipesh Virchand, dvirchand@metroline.co.uk Account Metrolink Dura…" at bounding box center [573, 288] width 596 height 309
click at [342, 429] on link "More Information" at bounding box center [316, 423] width 82 height 12
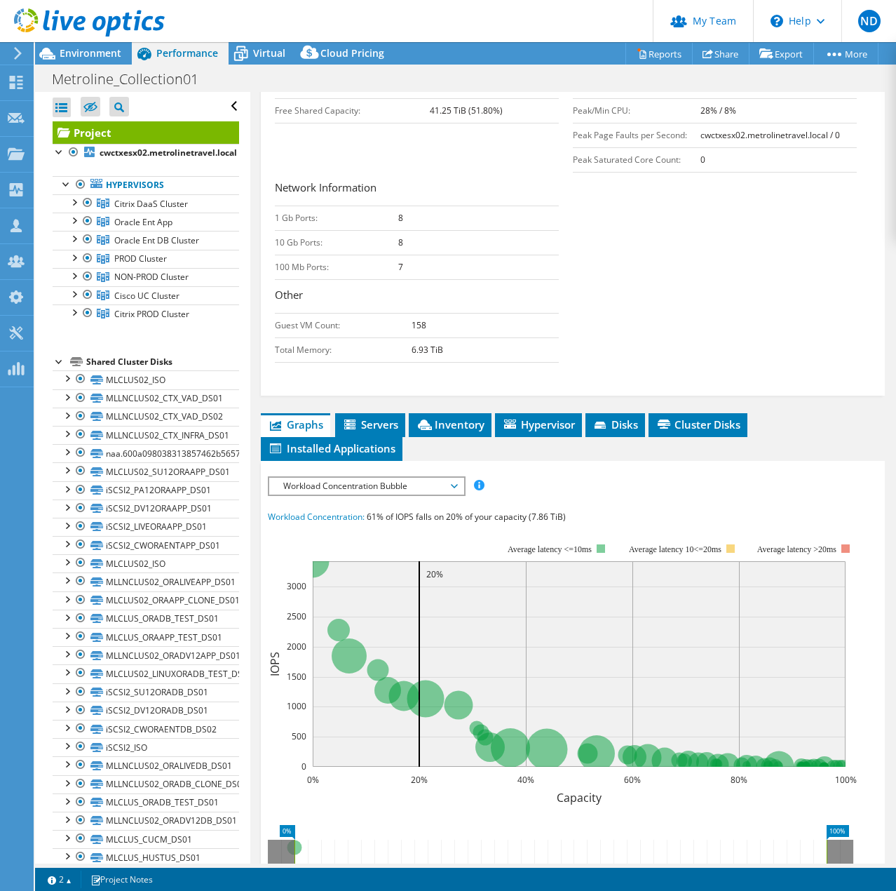
scroll to position [491, 0]
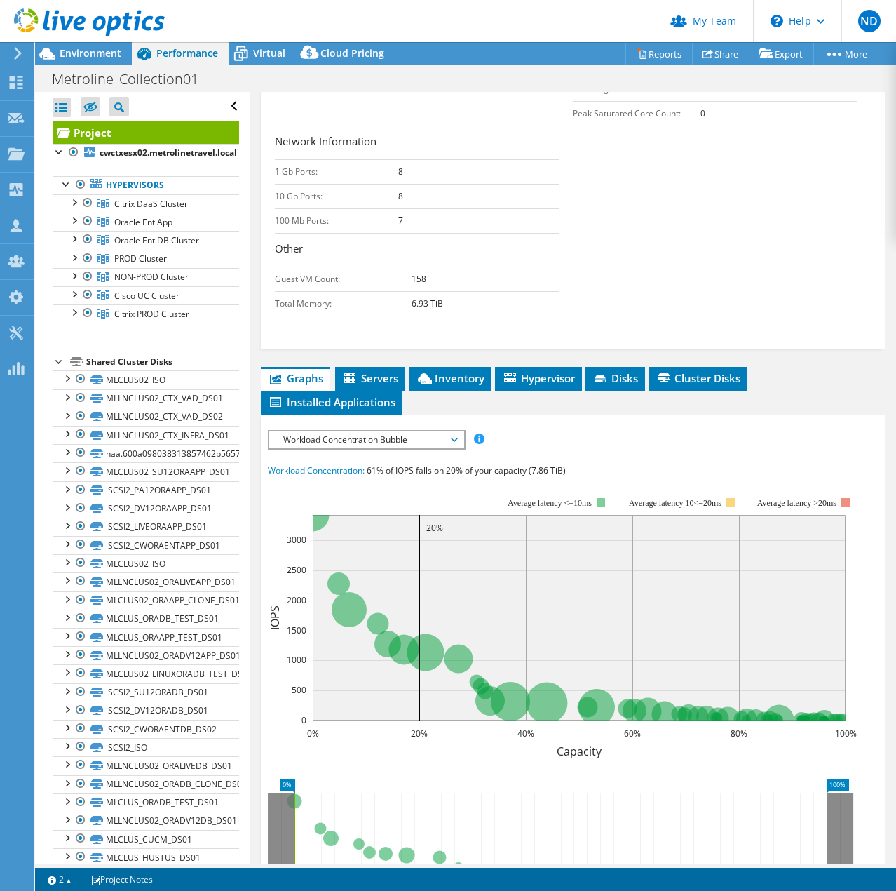
click at [406, 448] on span "Workload Concentration Bubble" at bounding box center [366, 439] width 180 height 17
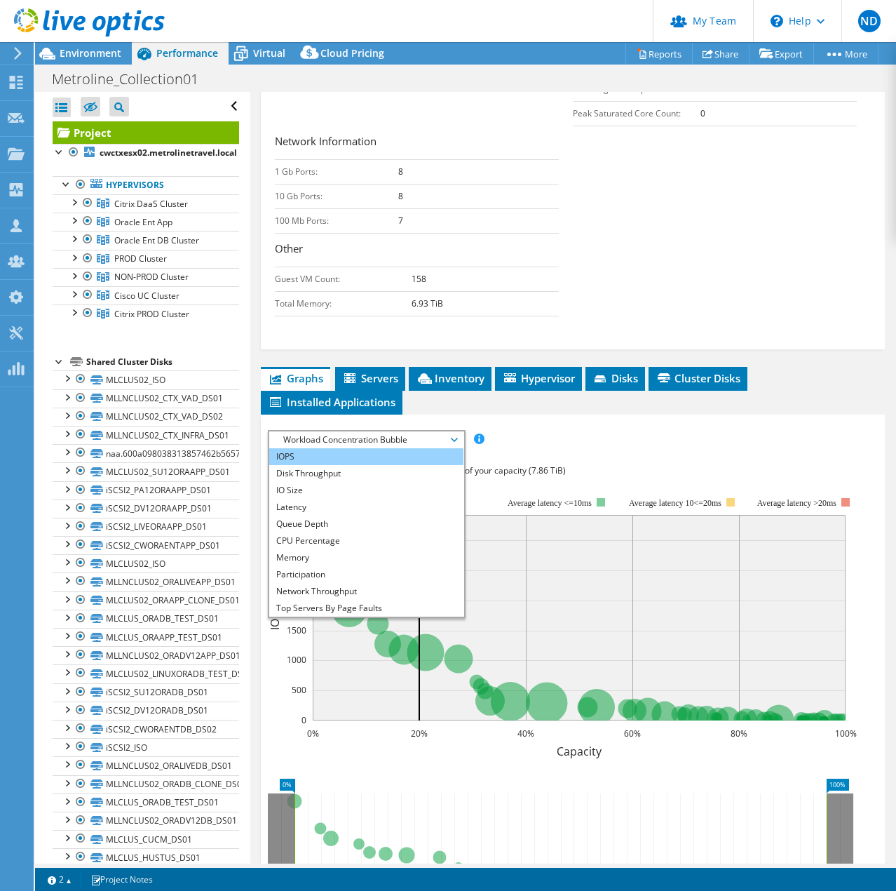
click at [304, 465] on li "IOPS" at bounding box center [366, 456] width 194 height 17
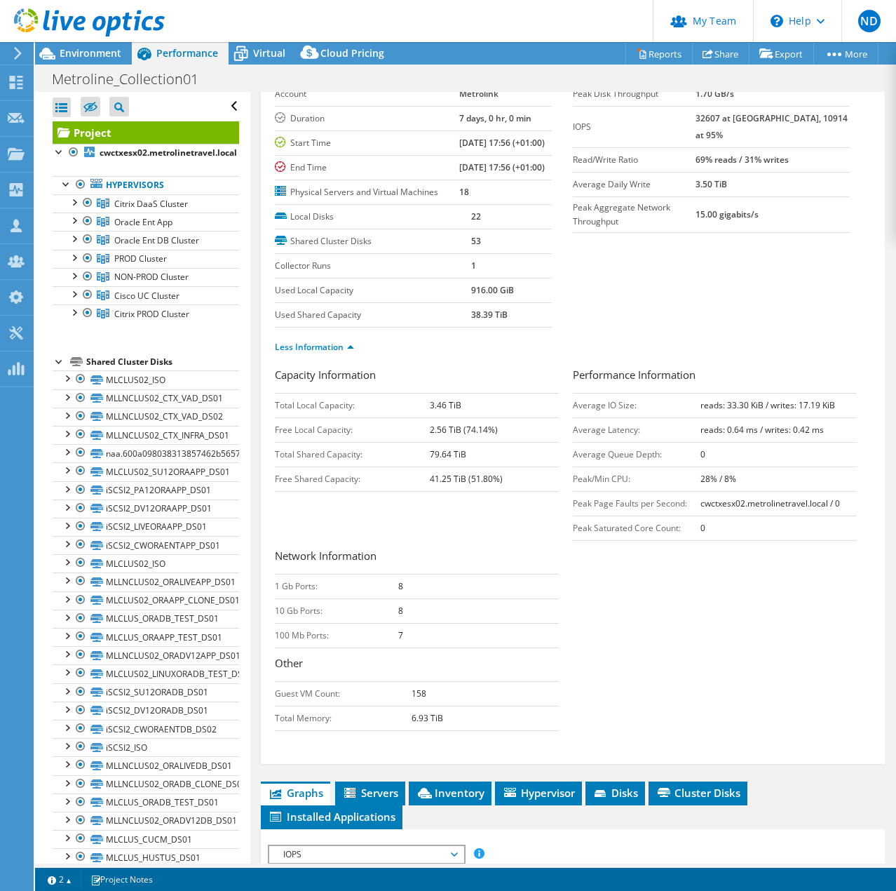
scroll to position [0, 0]
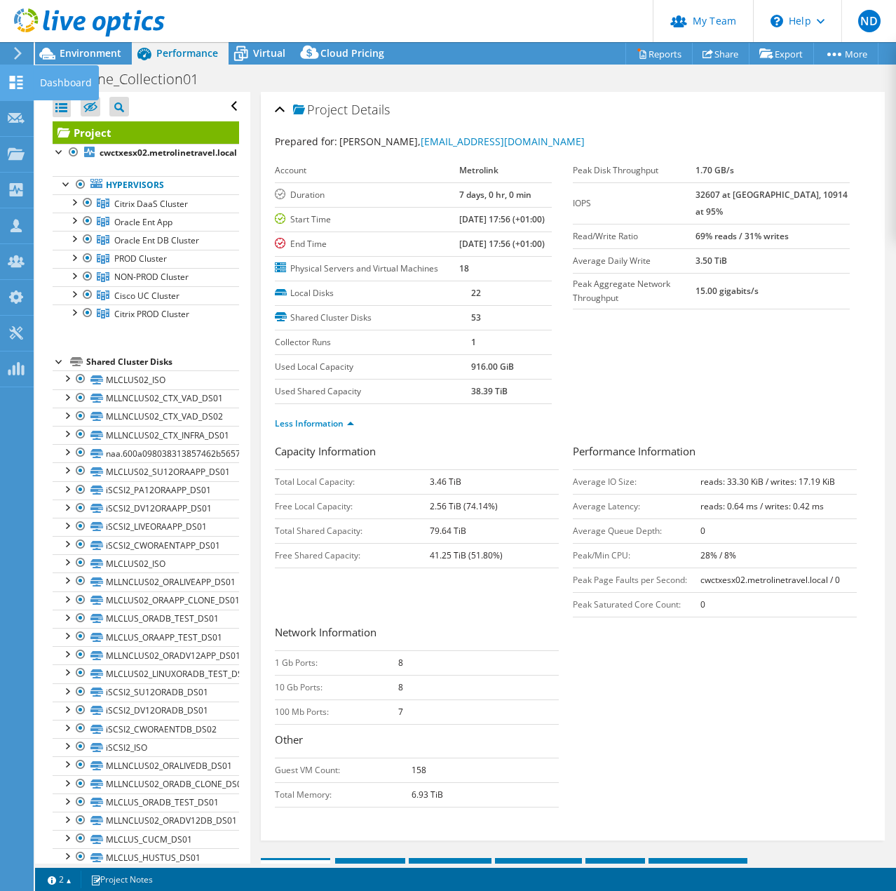
click at [17, 86] on icon at bounding box center [16, 82] width 17 height 13
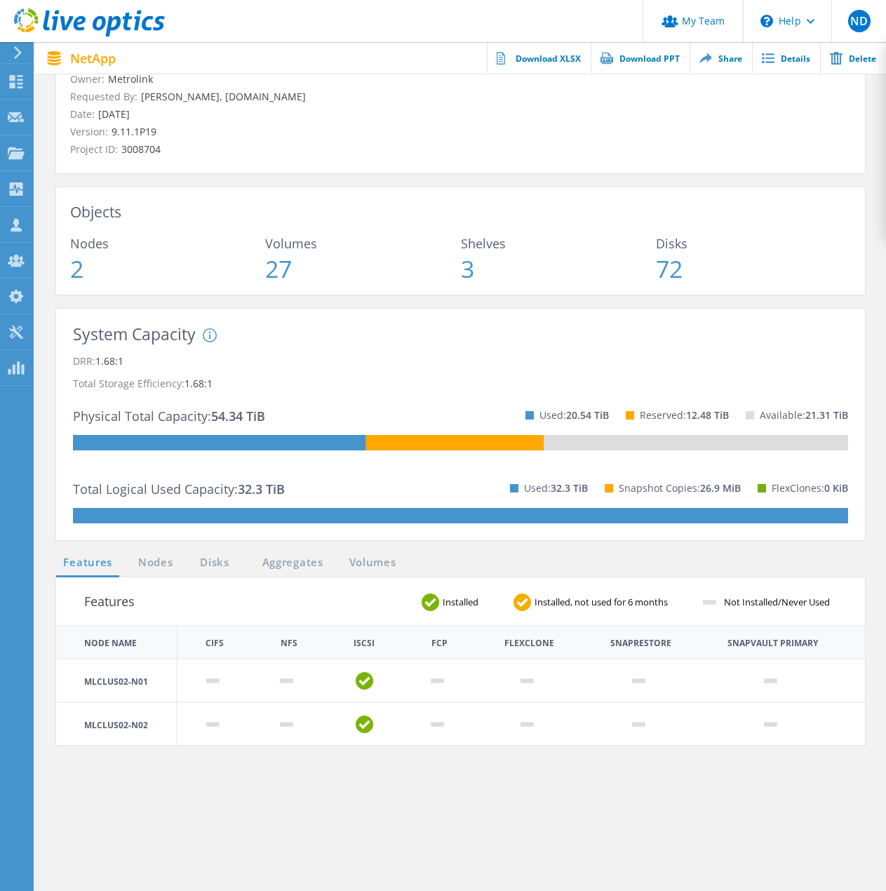
scroll to position [70, 0]
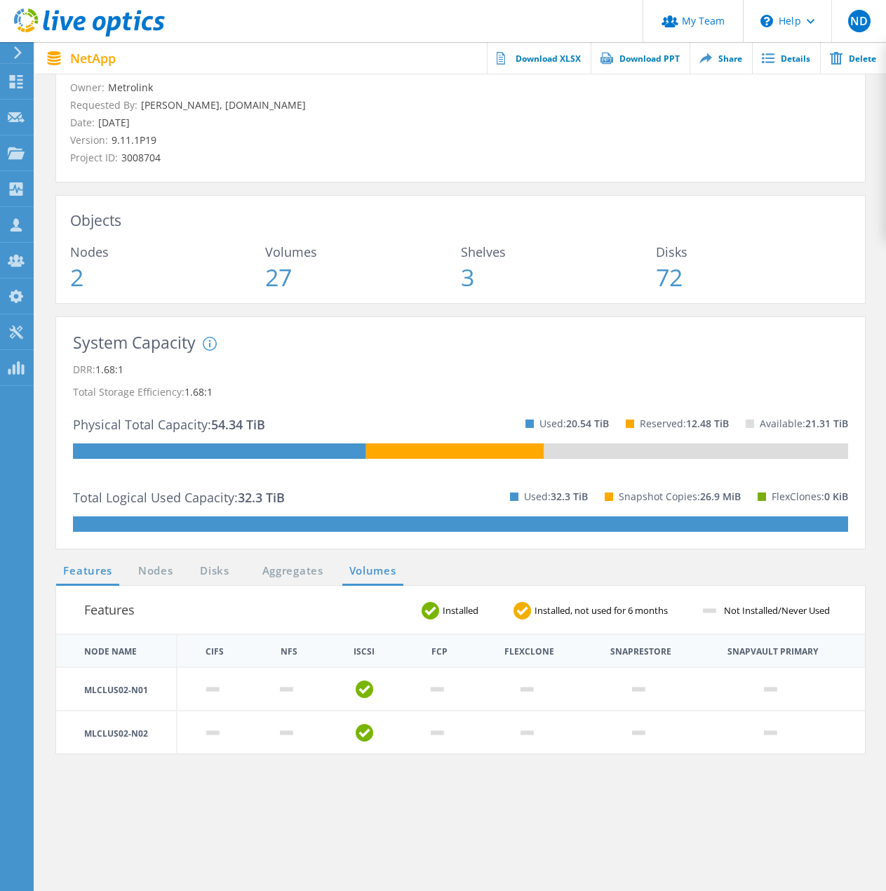
click at [356, 565] on link "Volumes" at bounding box center [372, 571] width 61 height 18
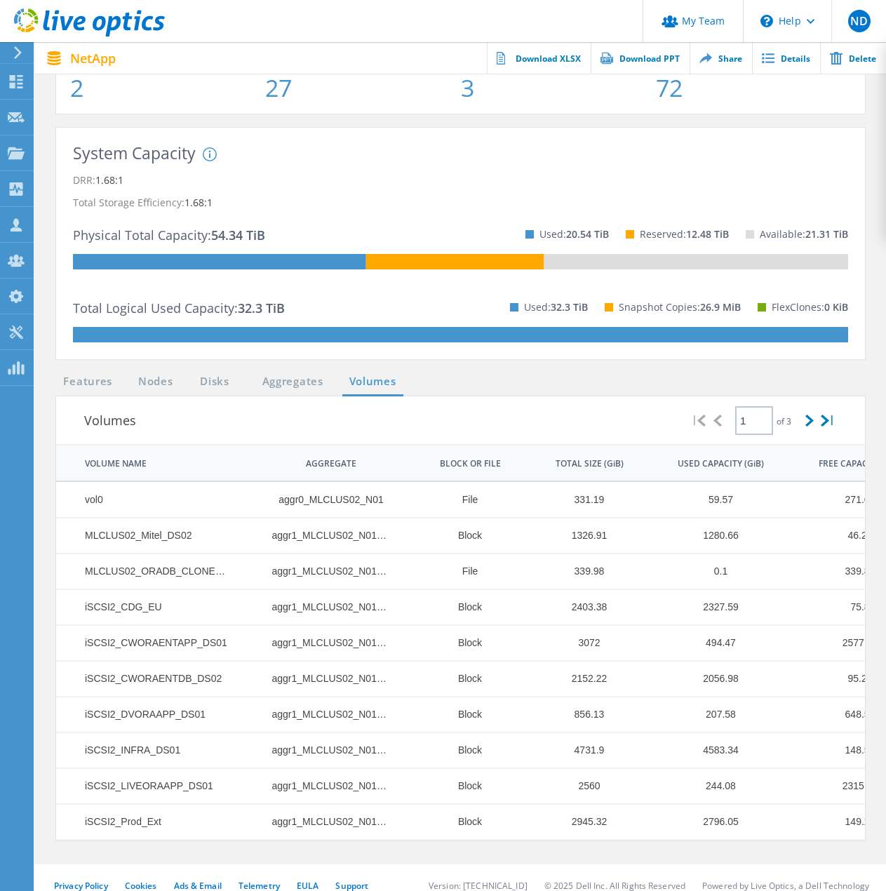
scroll to position [275, 0]
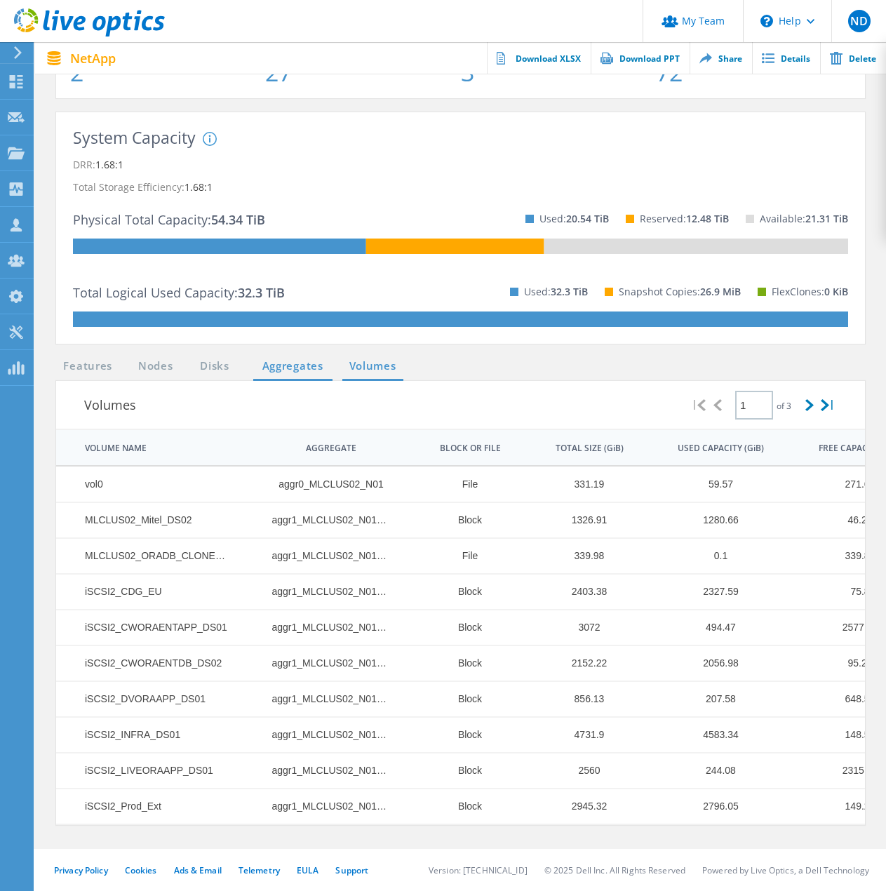
click at [288, 367] on link "Aggregates" at bounding box center [292, 367] width 79 height 18
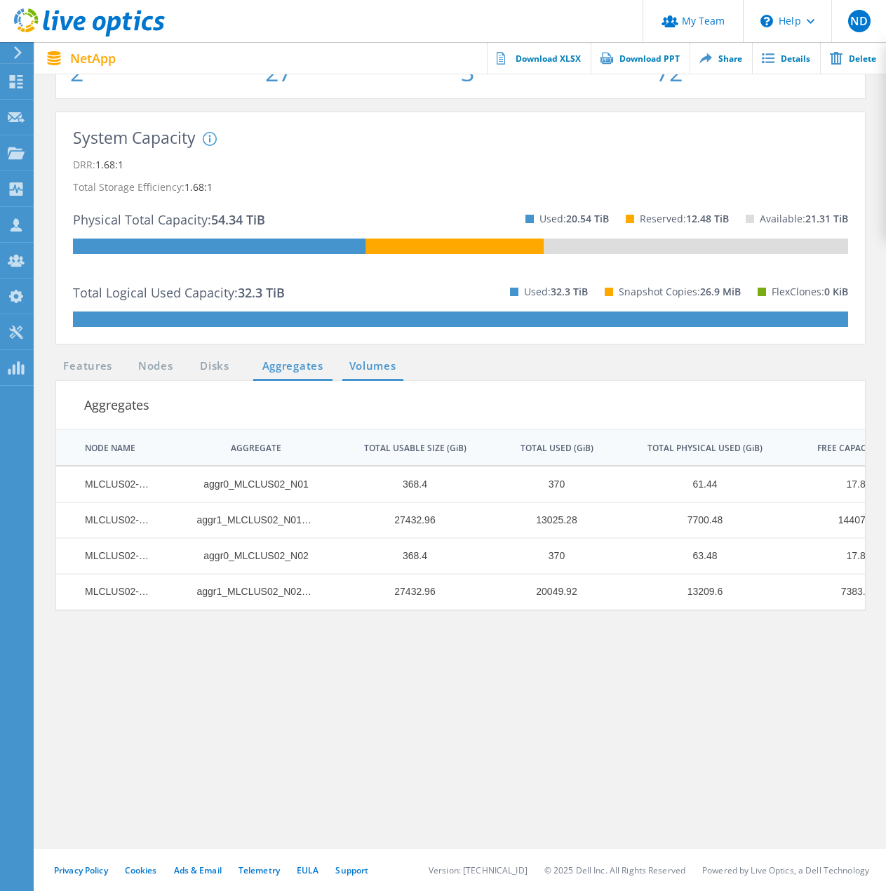
click at [357, 363] on link "Volumes" at bounding box center [372, 367] width 61 height 18
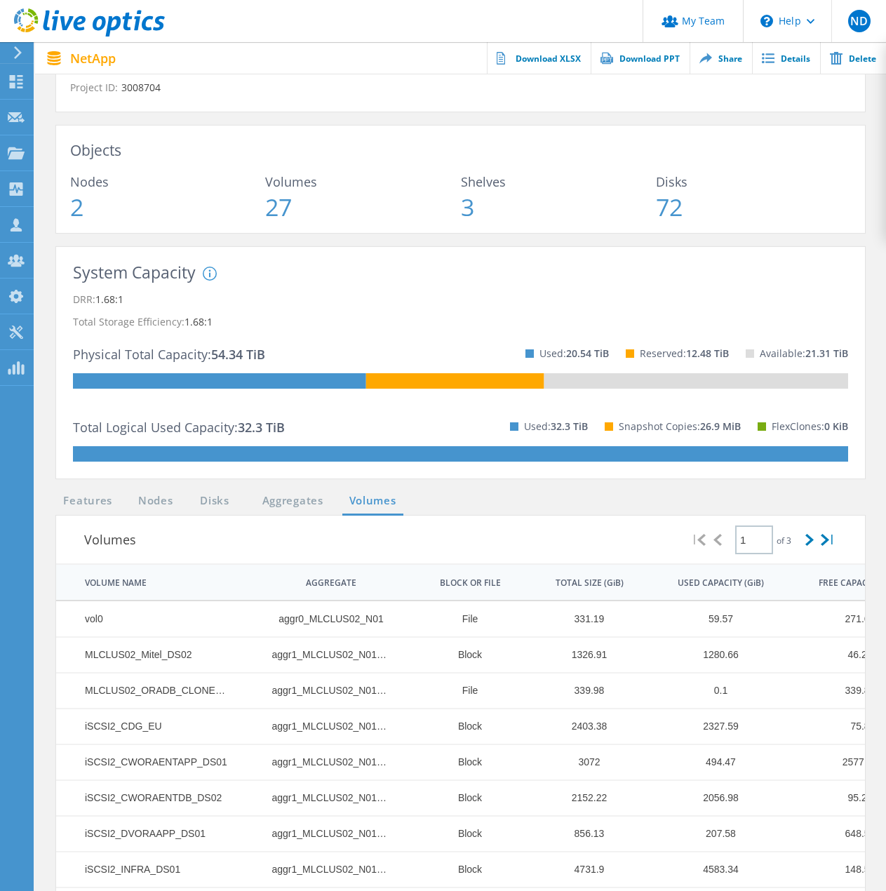
scroll to position [210, 0]
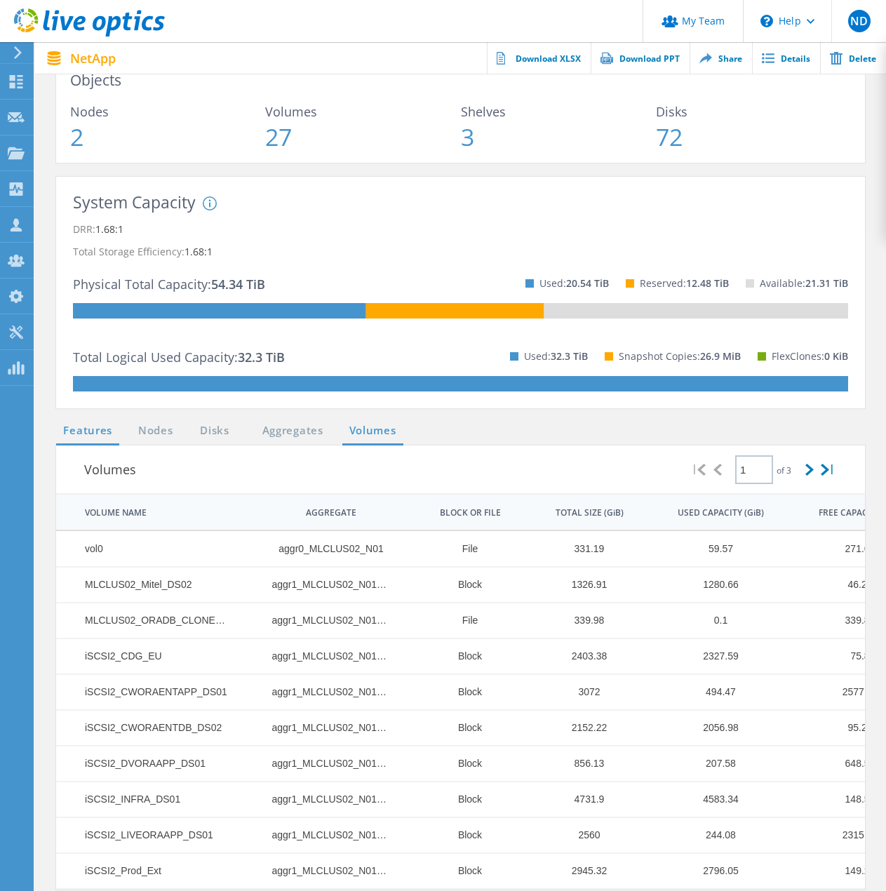
click at [101, 437] on link "Features" at bounding box center [87, 431] width 63 height 18
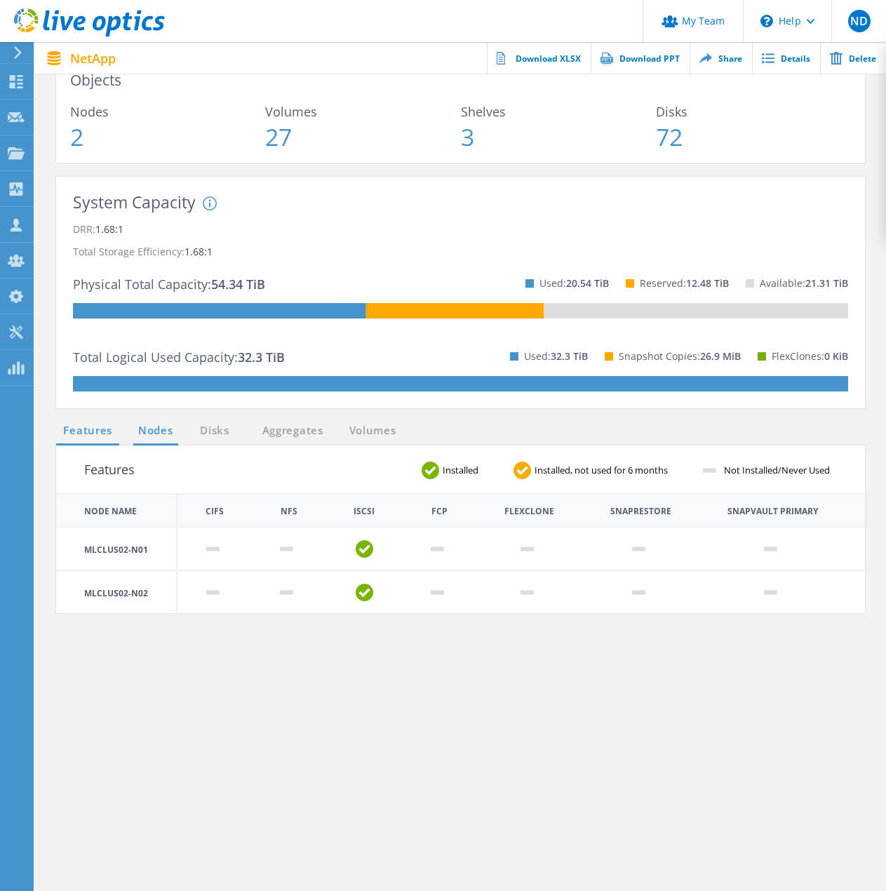
click at [161, 426] on link "Nodes" at bounding box center [155, 431] width 45 height 18
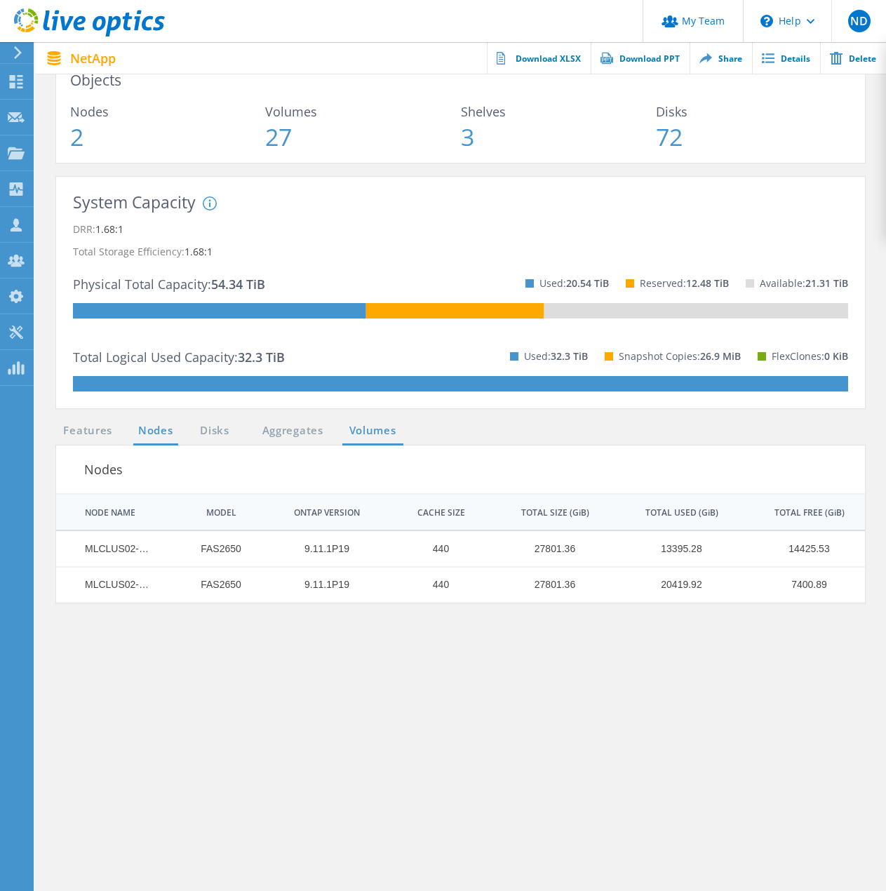
click at [360, 423] on link "Volumes" at bounding box center [372, 431] width 61 height 18
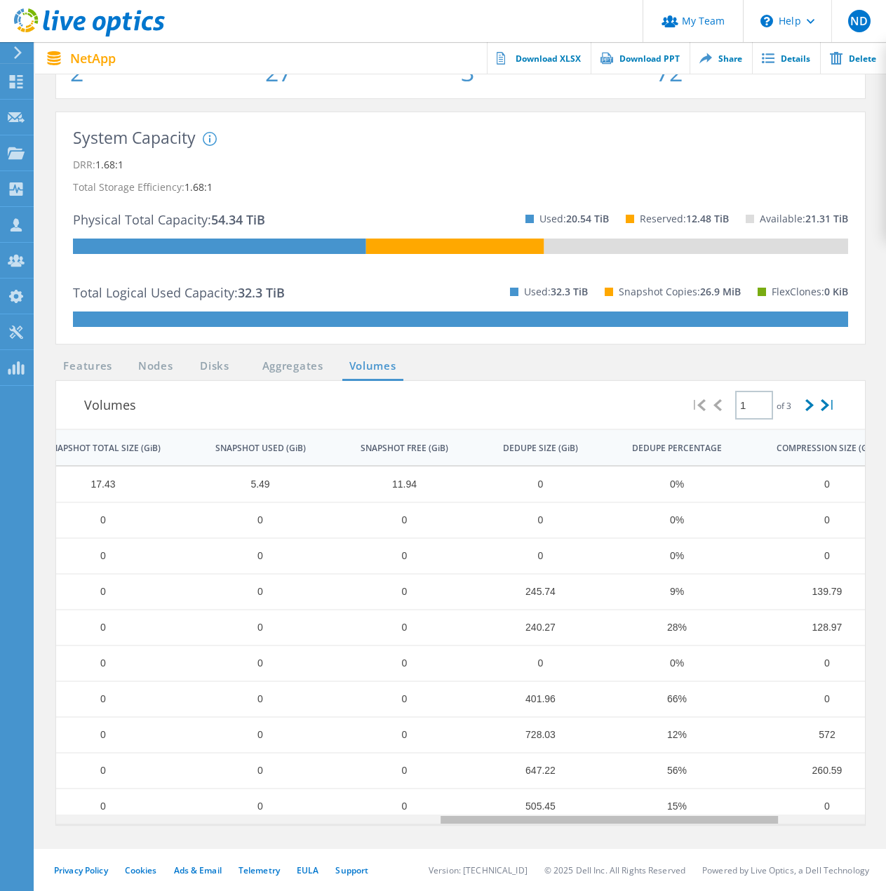
scroll to position [0, 942]
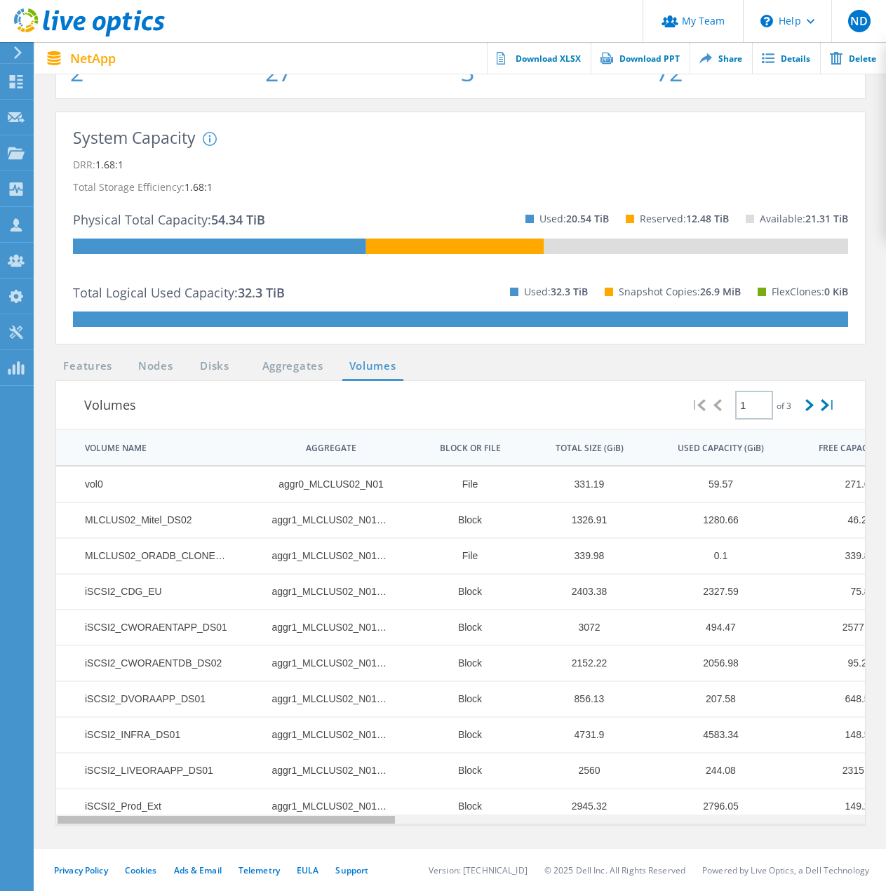
drag, startPoint x: 351, startPoint y: 821, endPoint x: 377, endPoint y: 790, distance: 40.3
click at [377, 790] on body "My Team \n Help Explore Helpful Articles Contact Support ND Partner Team Admin …" at bounding box center [443, 327] width 886 height 1126
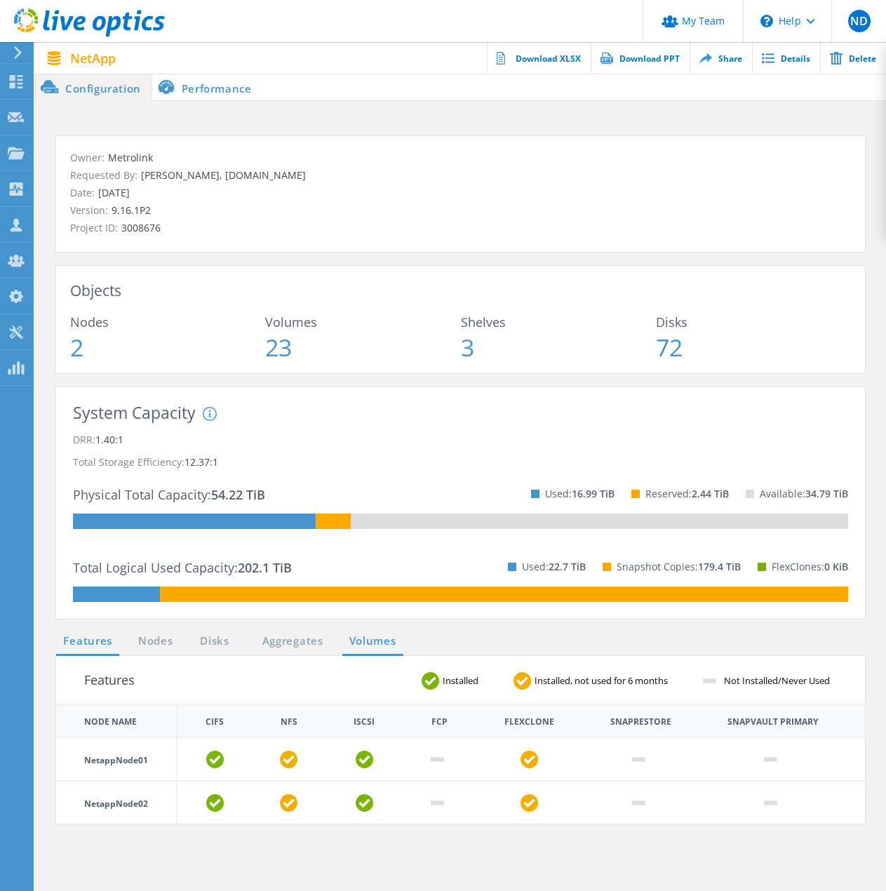
click at [370, 649] on link "Volumes" at bounding box center [372, 642] width 61 height 18
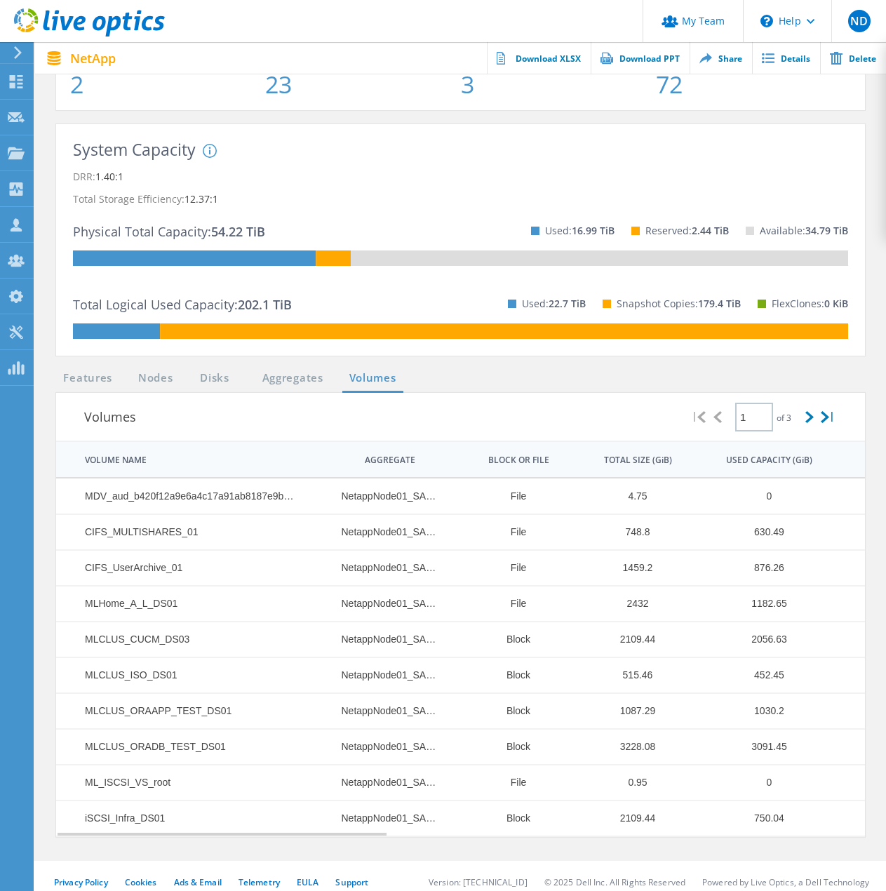
scroll to position [275, 0]
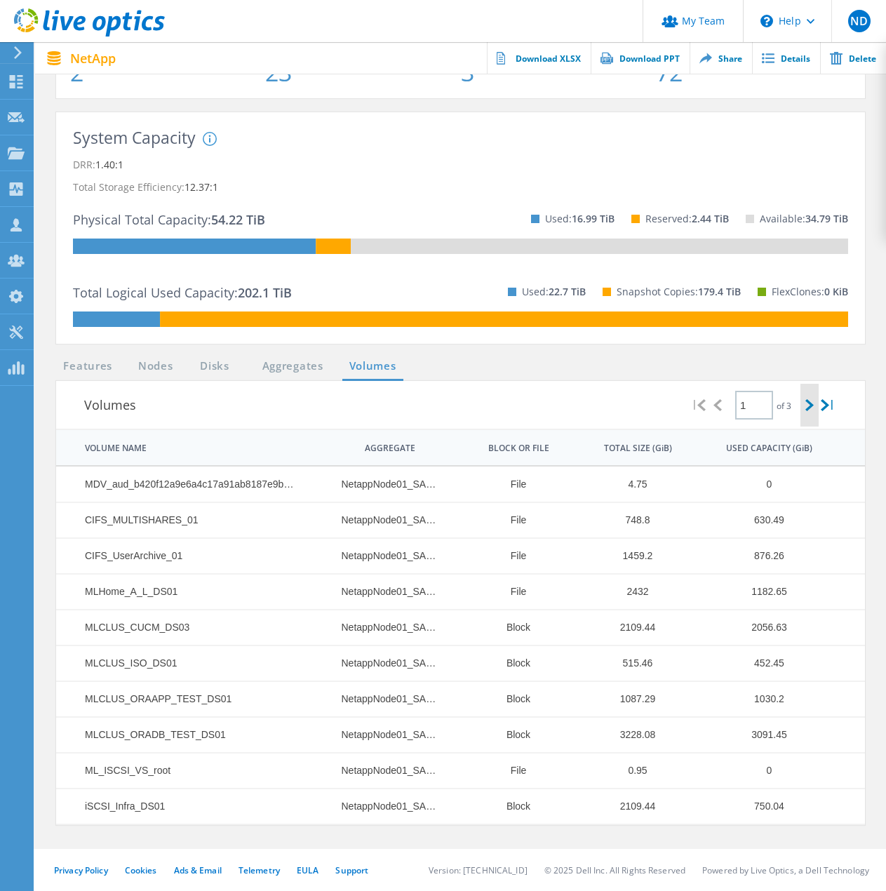
click at [802, 409] on div at bounding box center [809, 405] width 18 height 43
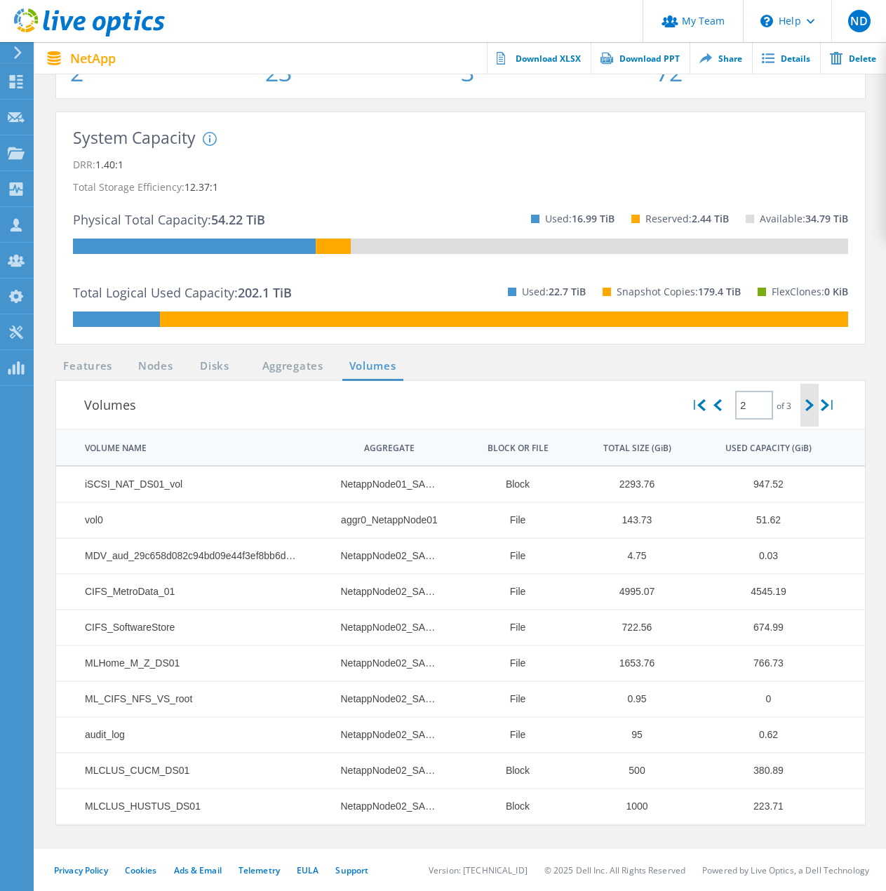
click at [805, 409] on icon at bounding box center [809, 405] width 8 height 12
type input "3"
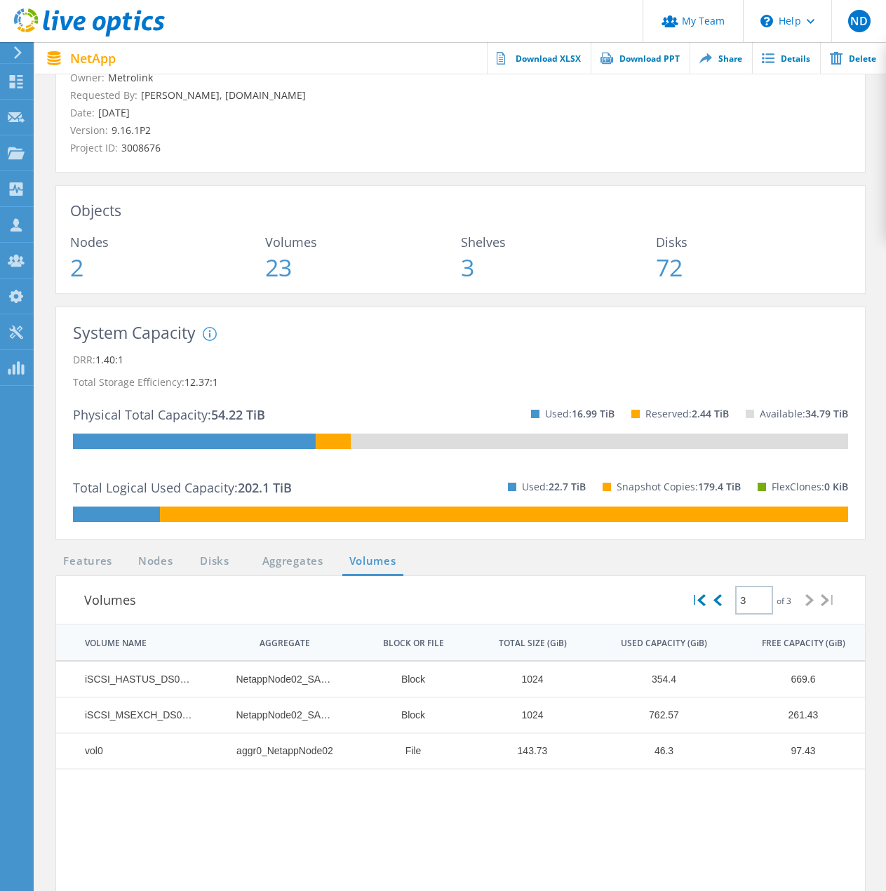
scroll to position [0, 0]
